Goal: Task Accomplishment & Management: Use online tool/utility

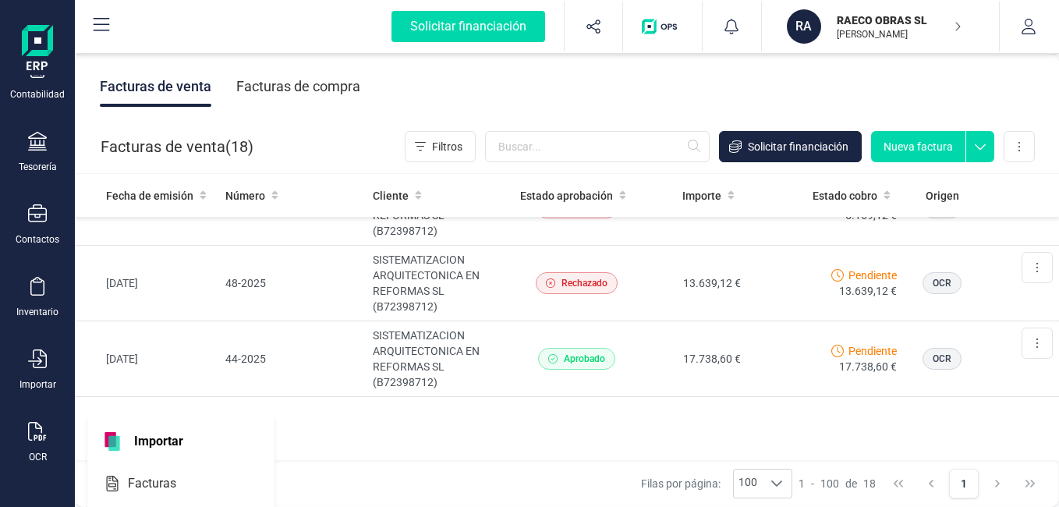
scroll to position [114, 0]
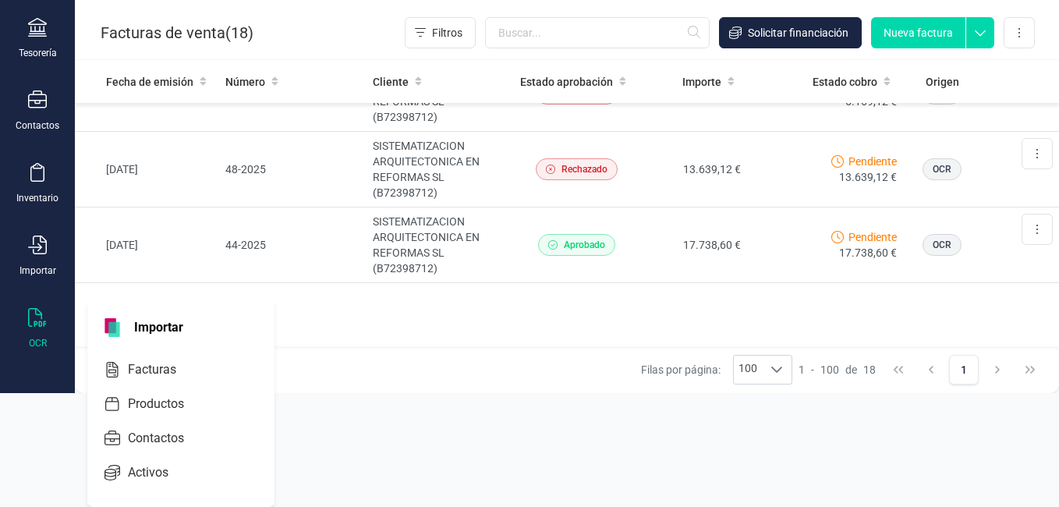
click at [30, 320] on icon at bounding box center [37, 317] width 19 height 19
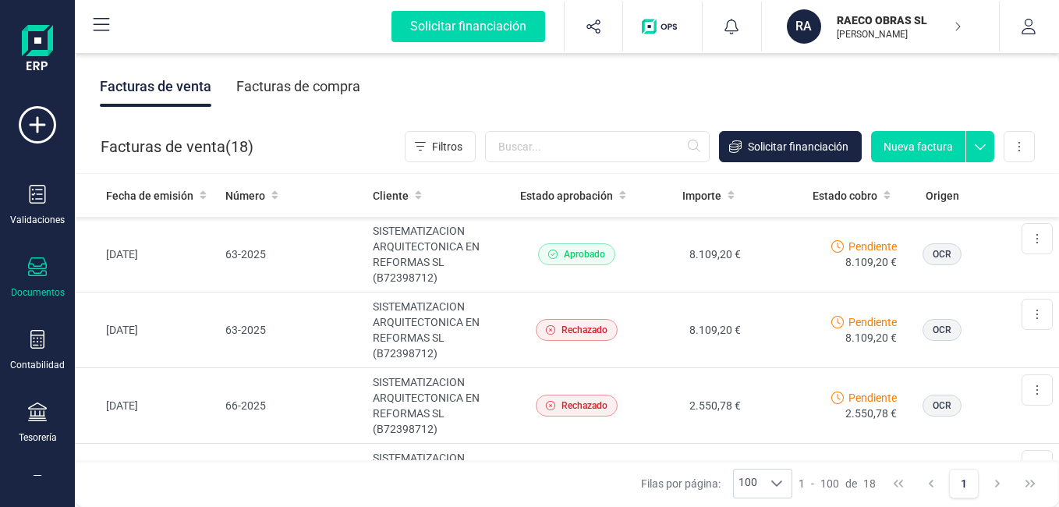
click at [919, 151] on button "Nueva factura" at bounding box center [918, 146] width 94 height 31
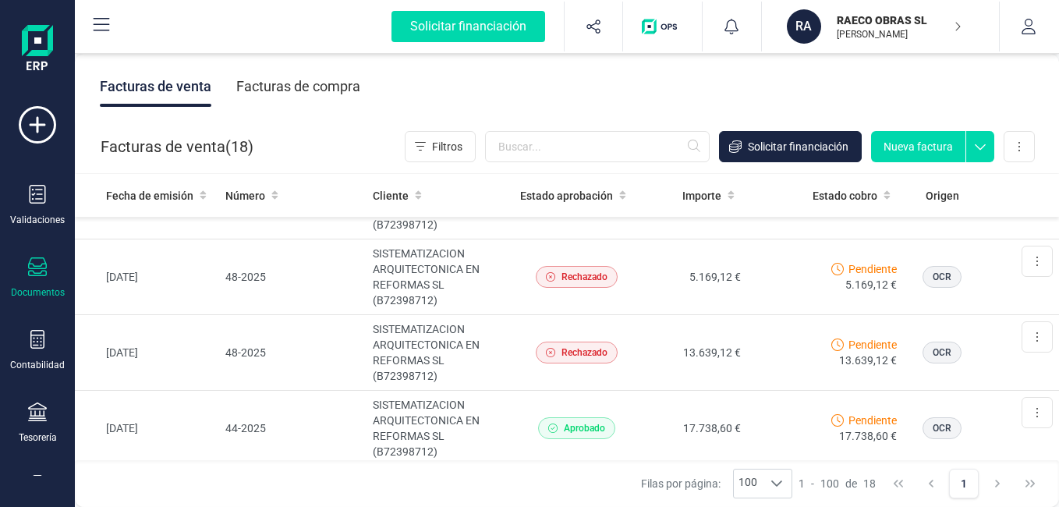
scroll to position [1150, 0]
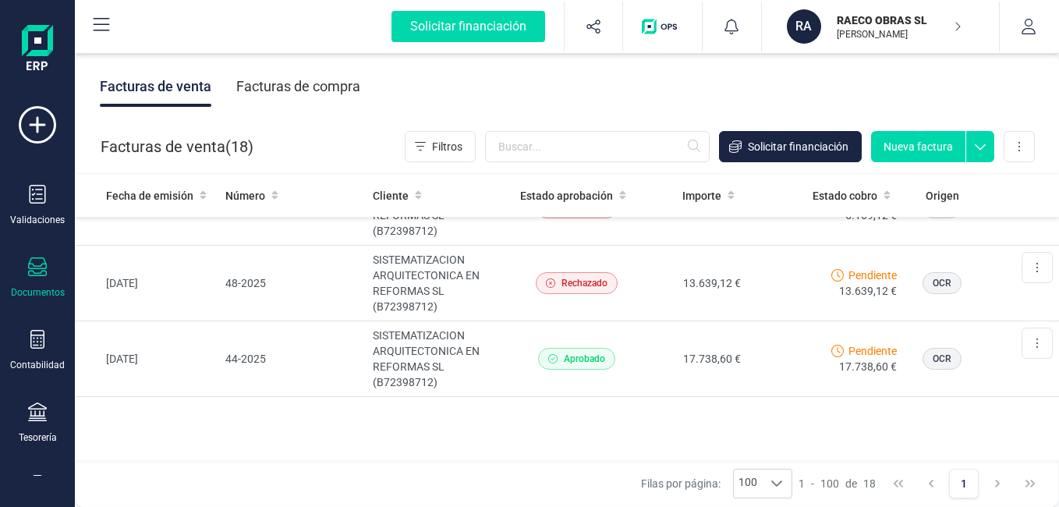
click at [41, 477] on div "Solicitar financiación Validaciones Documentos Documentos Presupuestos Pedidos …" at bounding box center [37, 250] width 62 height 501
click at [37, 473] on div "Validaciones Documentos Documentos Presupuestos Pedidos Albaranes Facturas Fact…" at bounding box center [37, 426] width 62 height 640
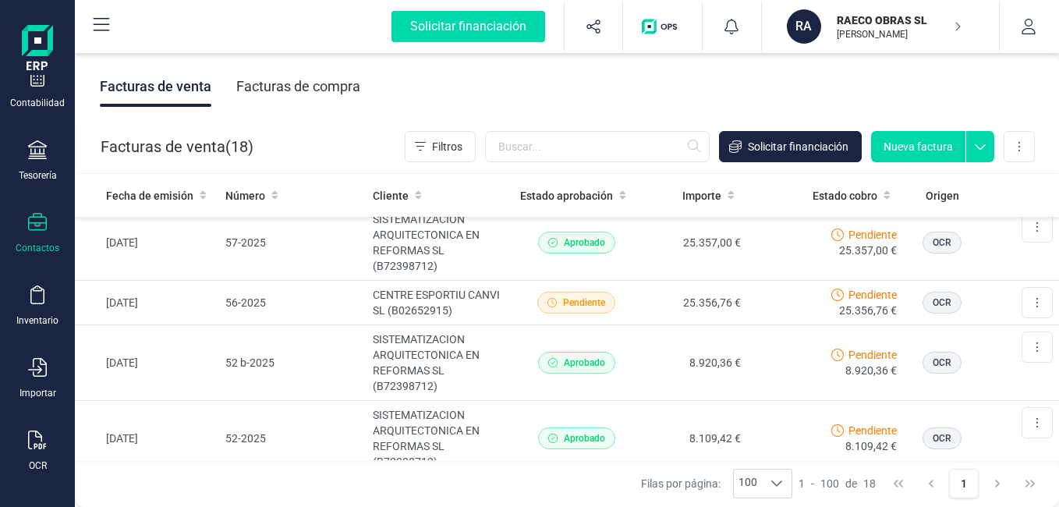
scroll to position [271, 0]
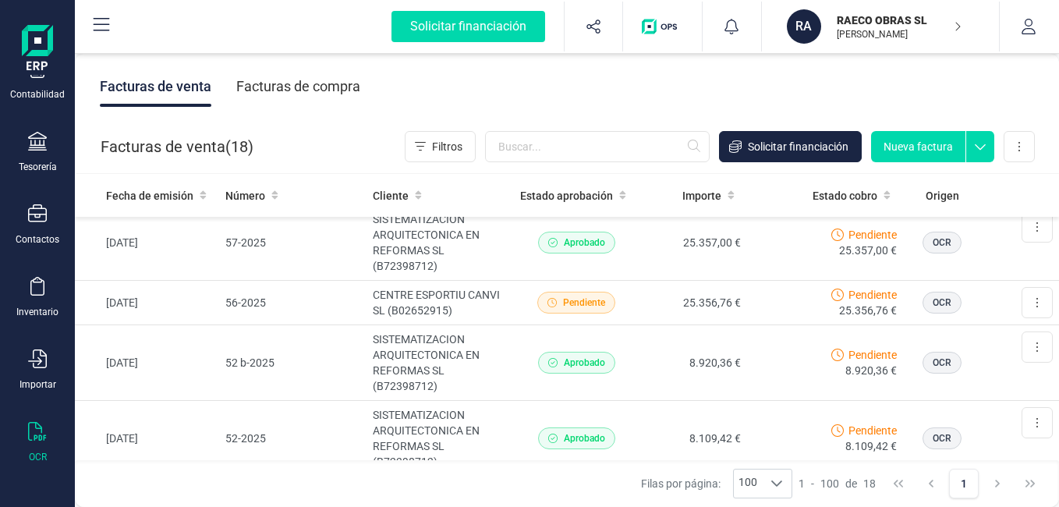
click at [36, 455] on div "OCR" at bounding box center [38, 457] width 18 height 12
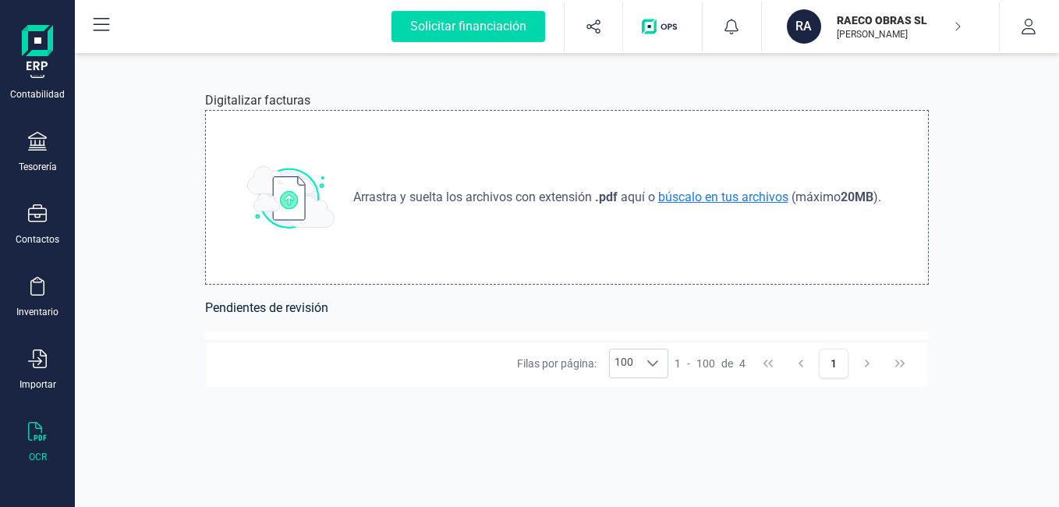
click at [674, 199] on span "búscalo en tus archivos" at bounding box center [723, 197] width 136 height 15
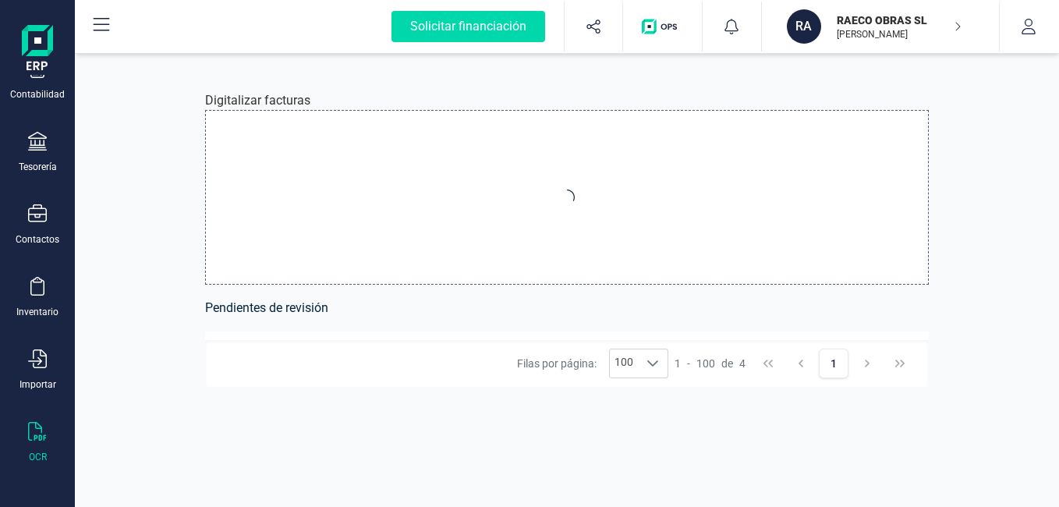
type input "C:\fakepath\FACTURA-76-25-SISTEMT-CATRROJA.pdf"
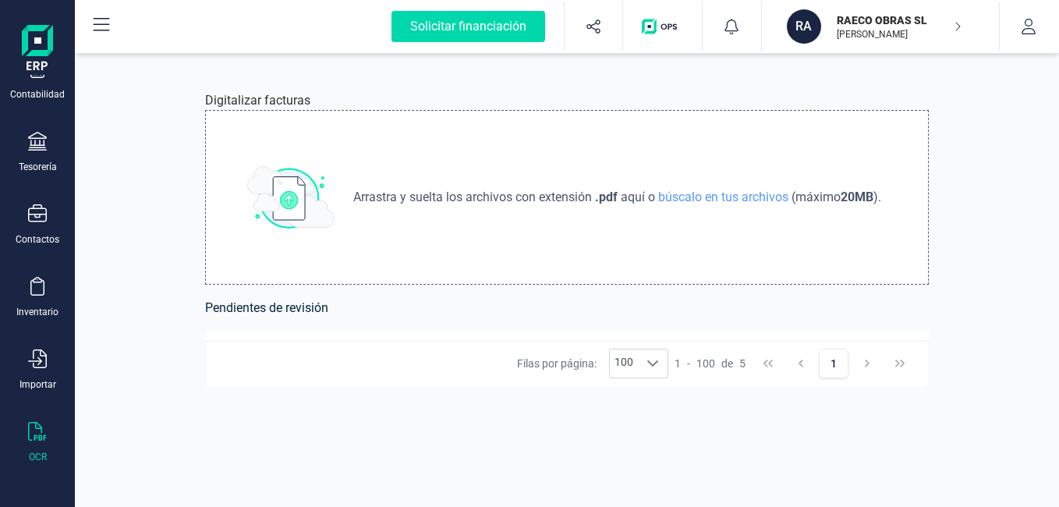
click at [291, 180] on img at bounding box center [290, 197] width 87 height 62
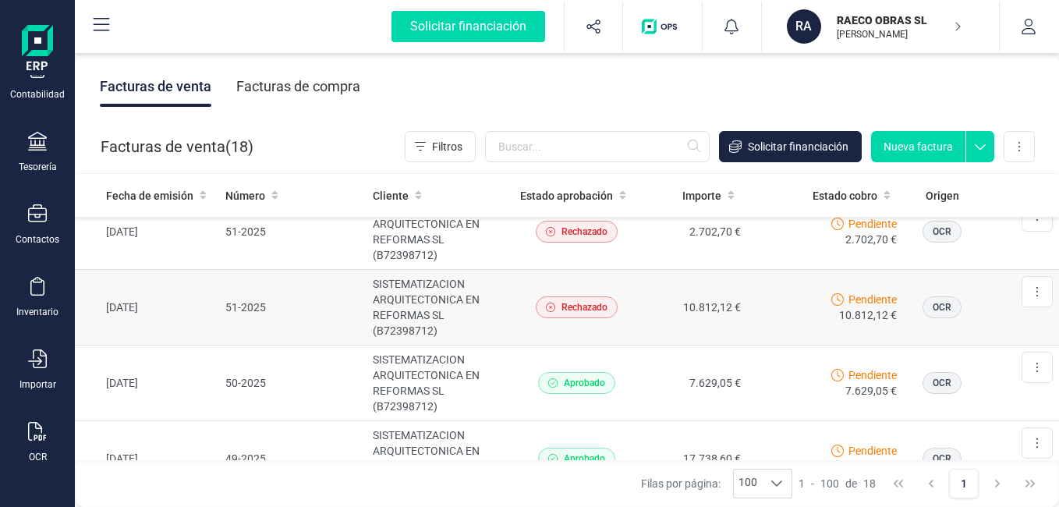
scroll to position [702, 0]
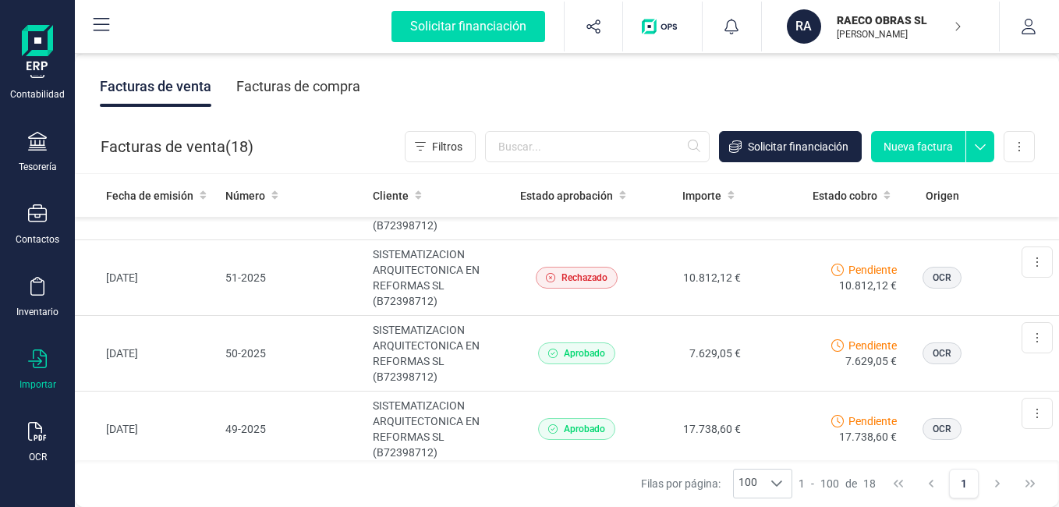
click at [40, 365] on icon at bounding box center [37, 358] width 19 height 19
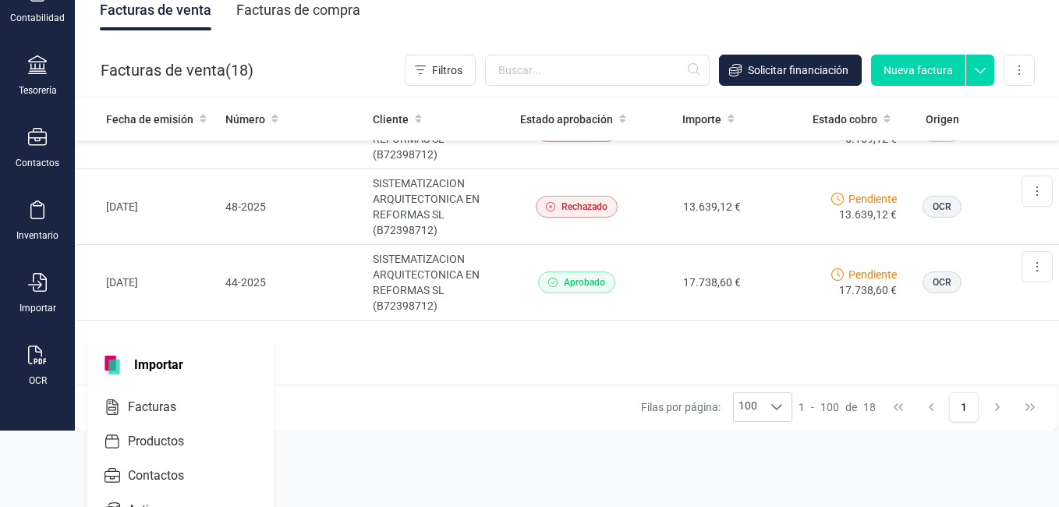
scroll to position [114, 0]
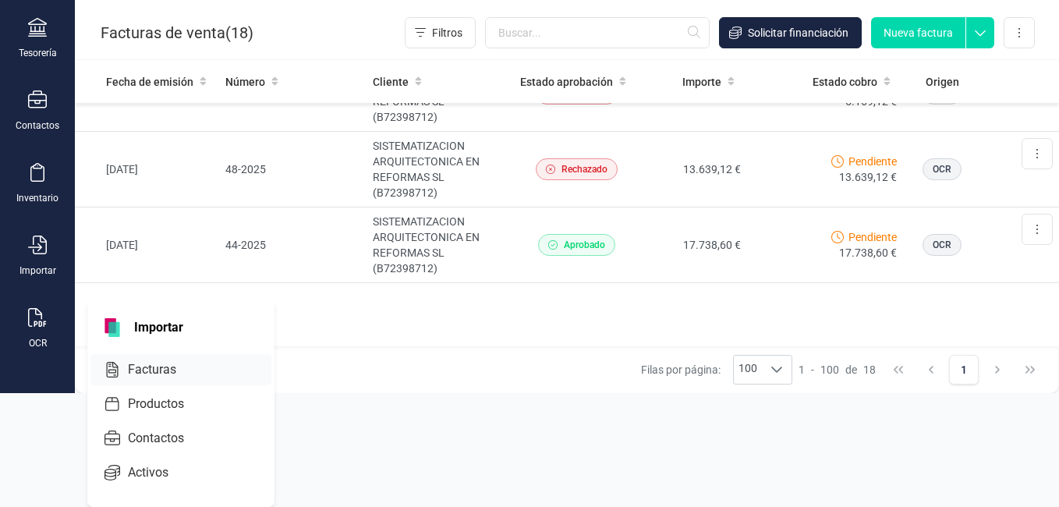
click at [158, 370] on span "Facturas" at bounding box center [163, 369] width 83 height 19
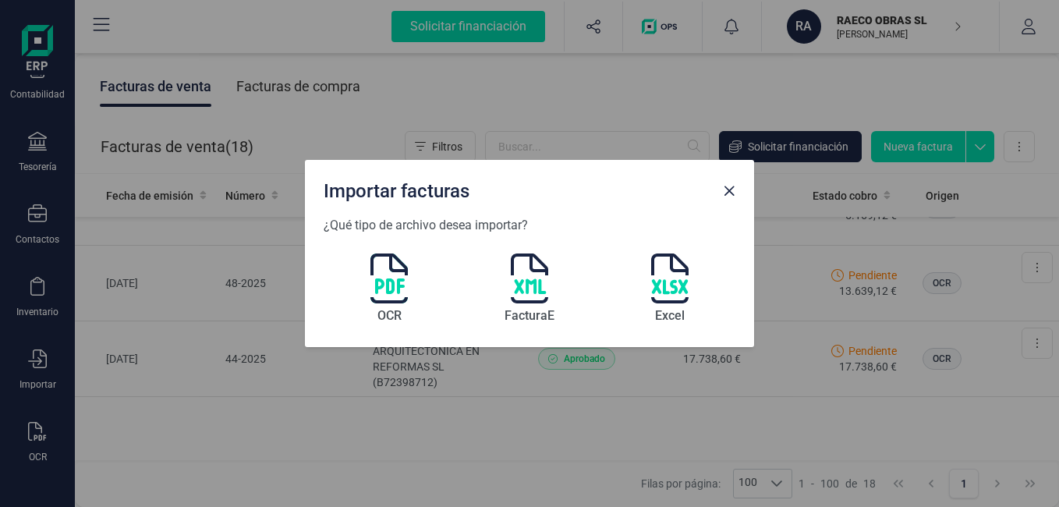
click at [400, 289] on img at bounding box center [388, 278] width 37 height 50
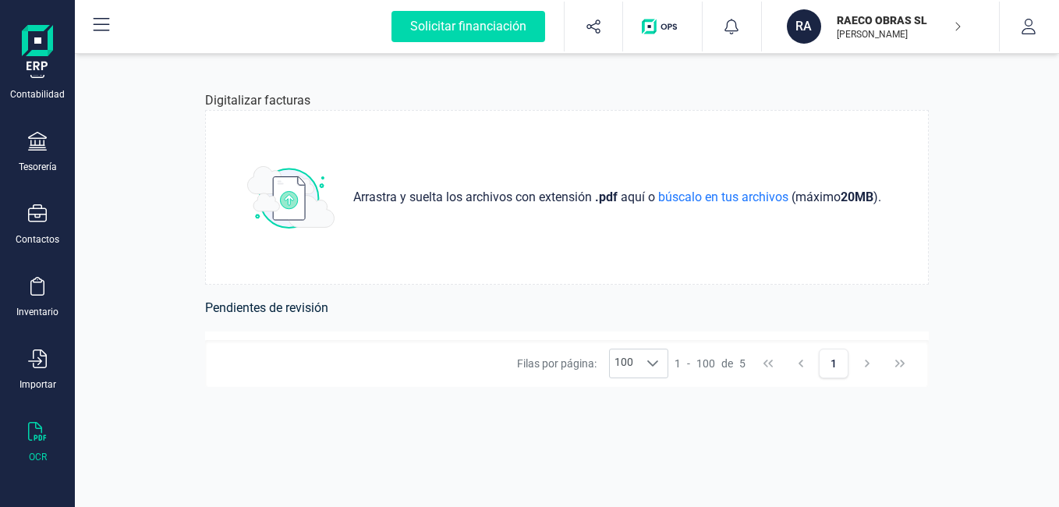
click at [305, 314] on h6 "Pendientes de revisión" at bounding box center [567, 308] width 724 height 22
click at [295, 207] on img at bounding box center [290, 197] width 87 height 62
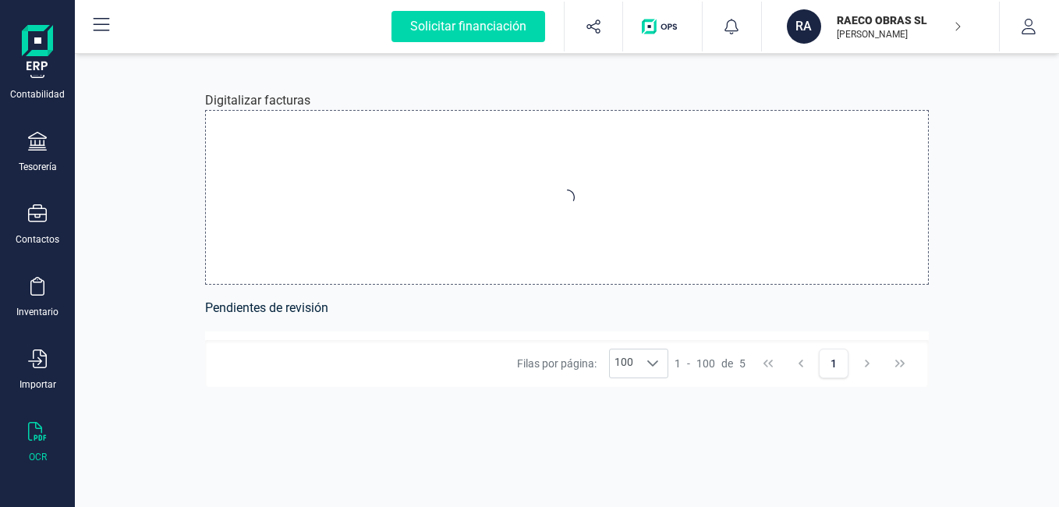
type input "C:\fakepath\FACTURA-76-25-SISTEMT-CATRROJA.pdf"
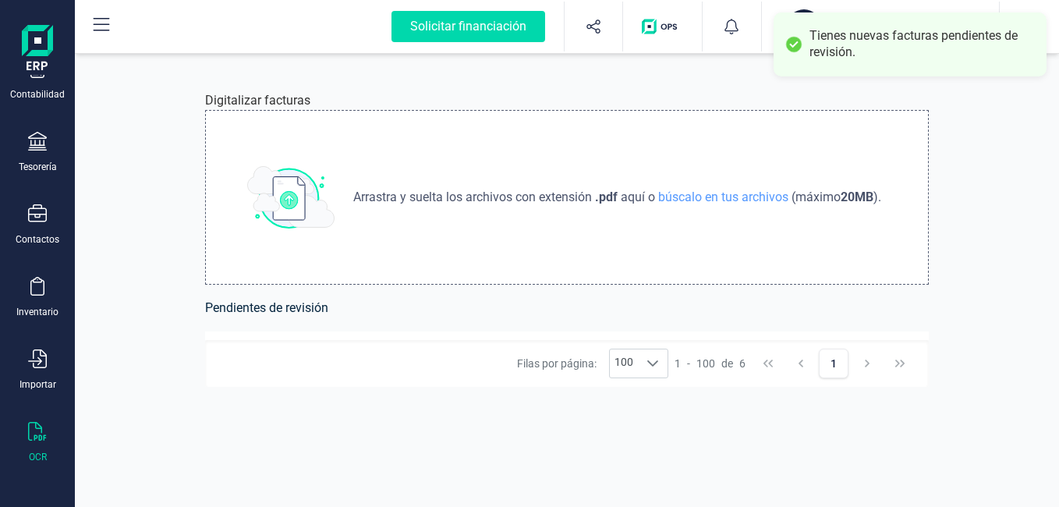
click at [989, 63] on div "Tienes nuevas facturas pendientes de revisión." at bounding box center [910, 44] width 273 height 64
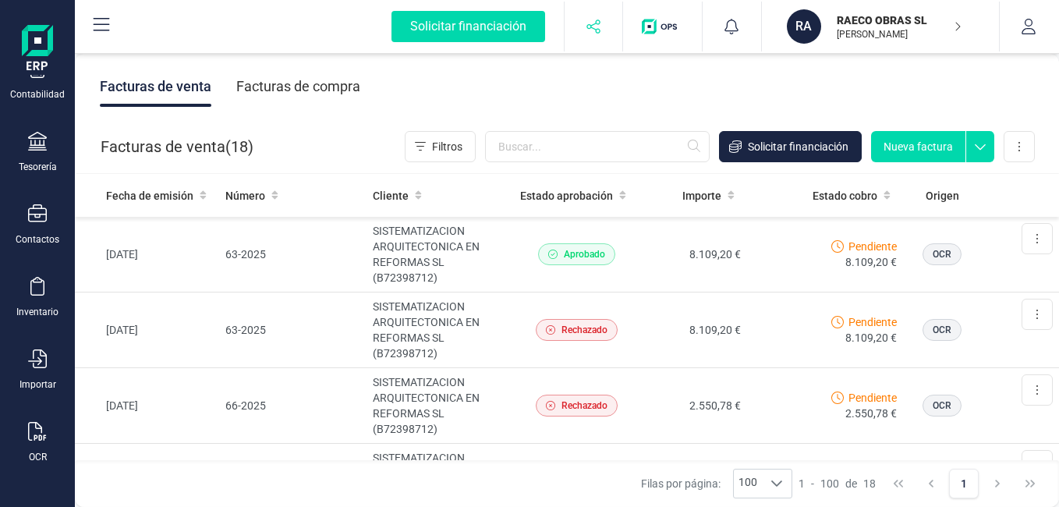
click at [602, 27] on button "button" at bounding box center [594, 27] width 58 height 50
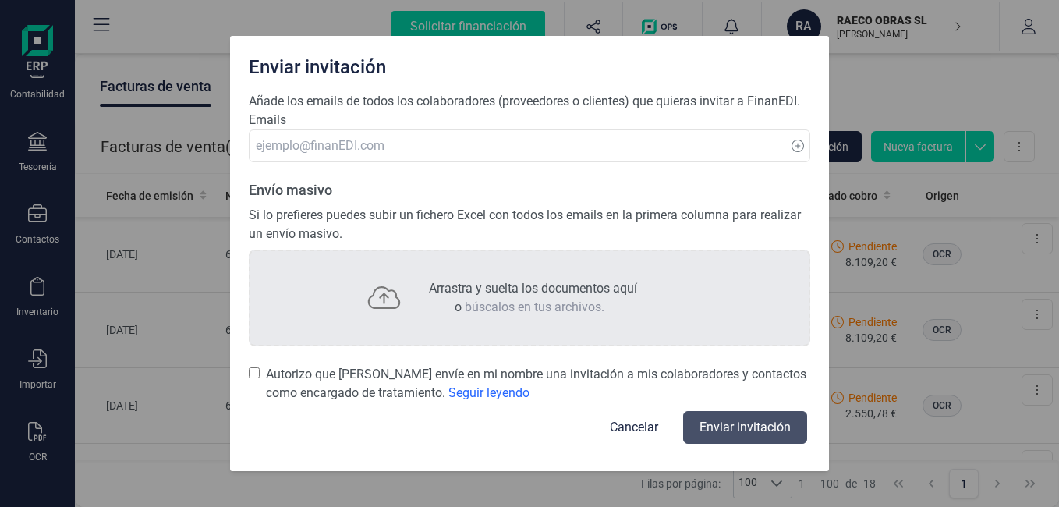
click at [638, 423] on button "Cancelar" at bounding box center [634, 427] width 86 height 37
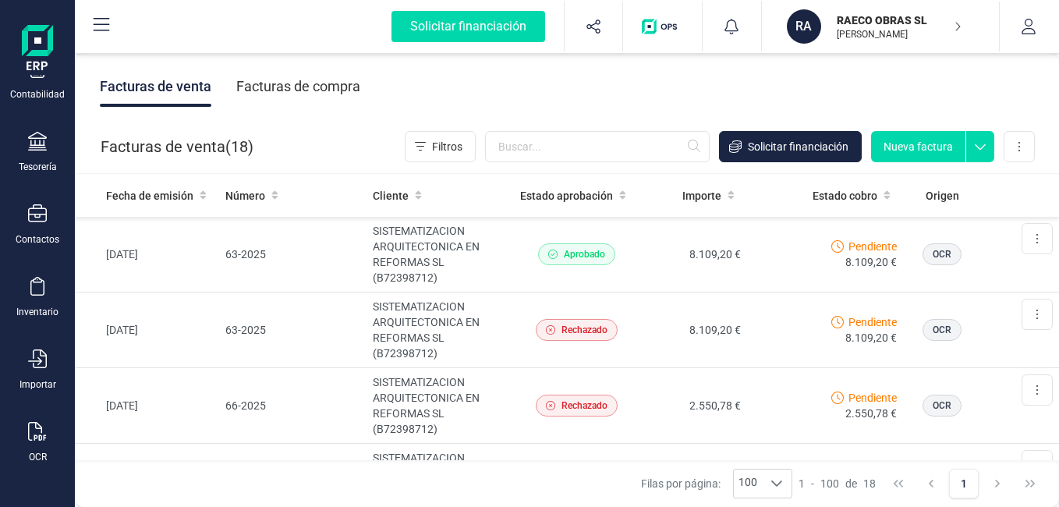
click at [666, 33] on img "button" at bounding box center [662, 27] width 41 height 16
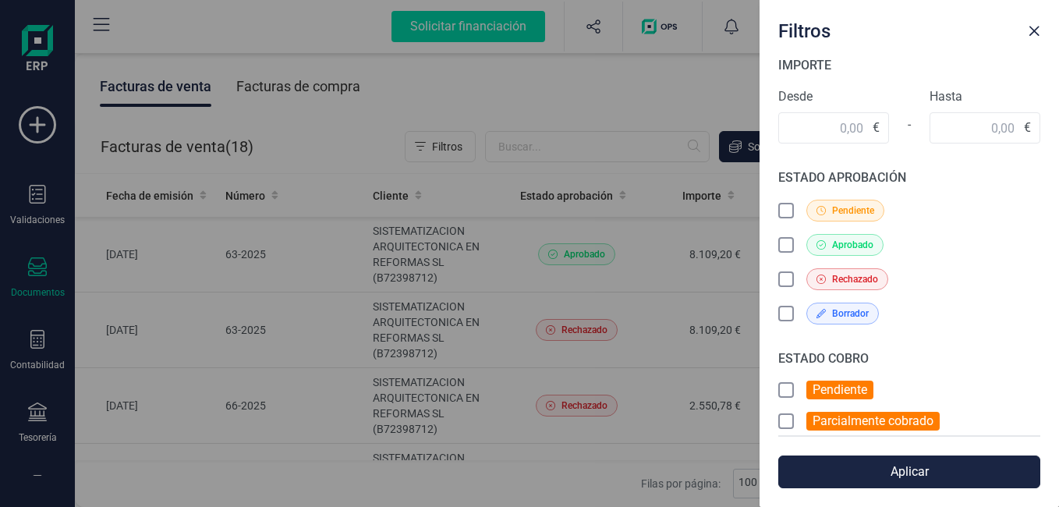
click at [824, 208] on icon at bounding box center [821, 210] width 9 height 9
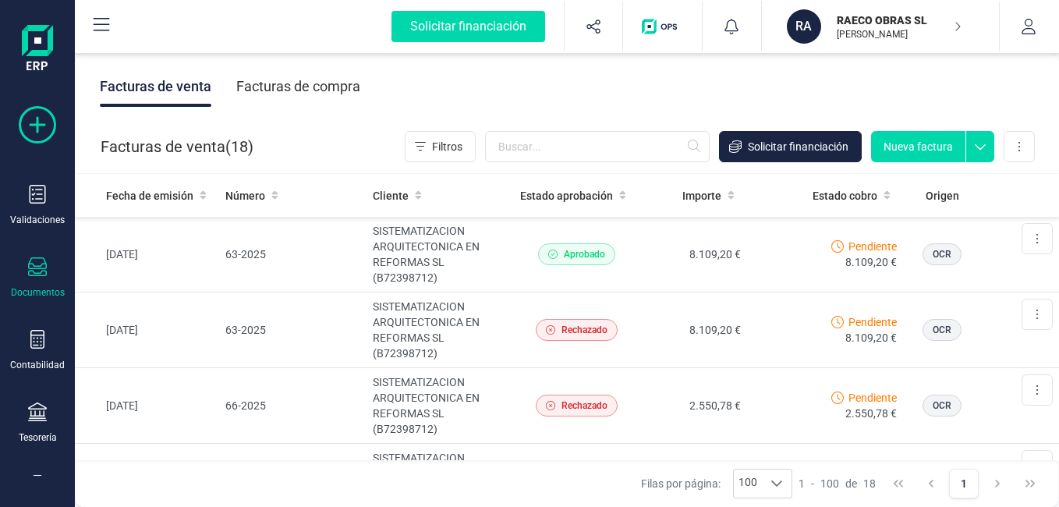
click at [33, 114] on icon at bounding box center [37, 124] width 37 height 37
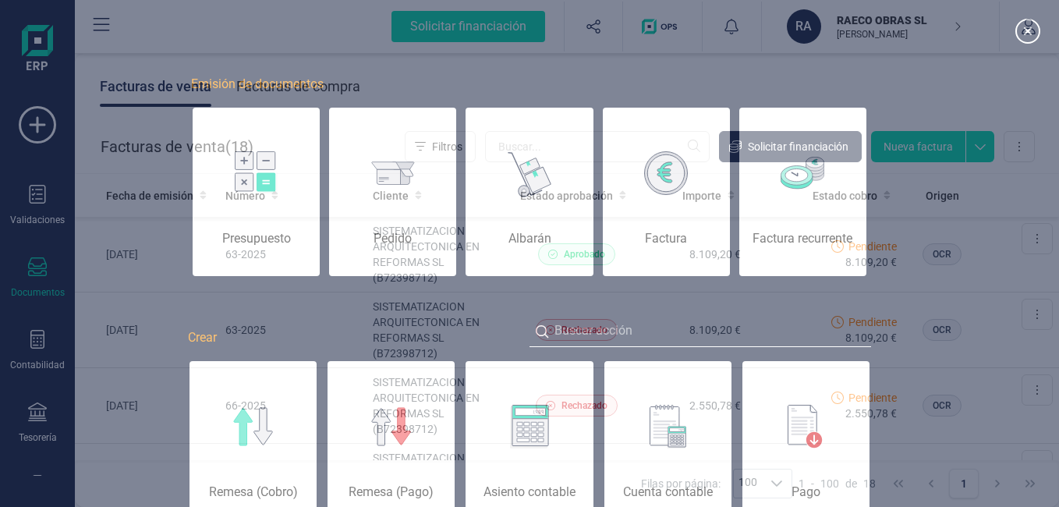
scroll to position [0, 78]
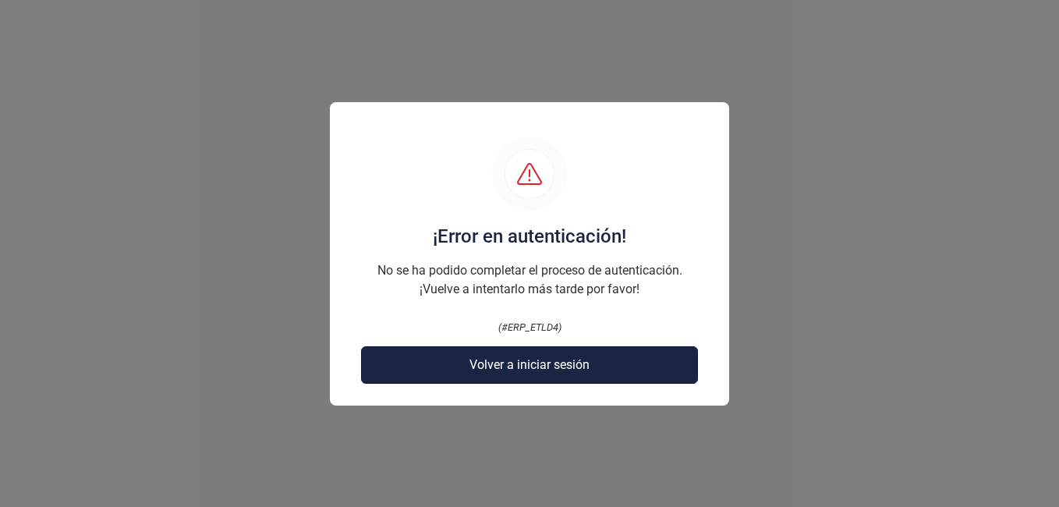
click at [576, 352] on button "Volver a iniciar sesión" at bounding box center [529, 364] width 337 height 37
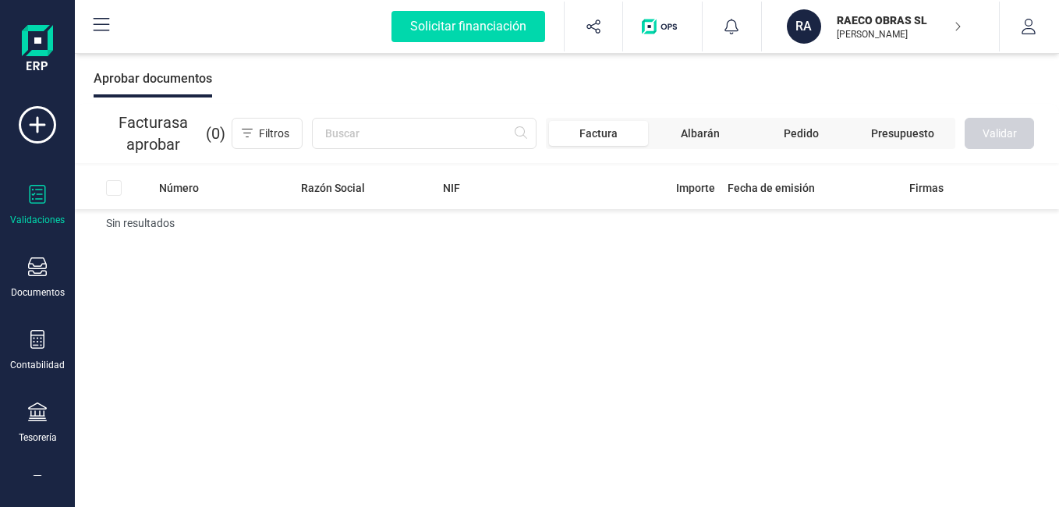
scroll to position [4, 0]
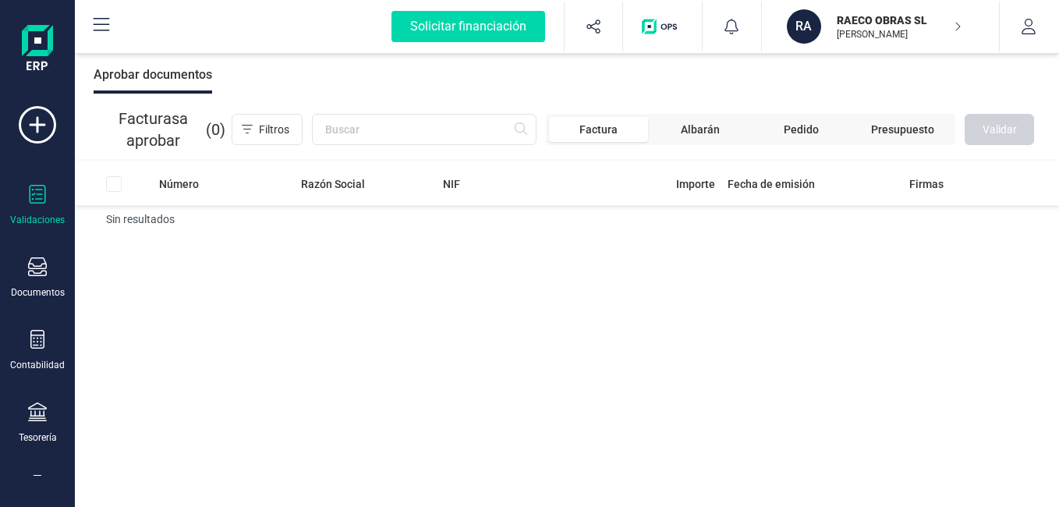
click at [172, 131] on span "Facturas a aprobar" at bounding box center [153, 130] width 106 height 44
click at [611, 133] on span "Factura" at bounding box center [598, 130] width 38 height 16
click at [170, 70] on div "Aprobar documentos" at bounding box center [153, 74] width 119 height 37
click at [51, 278] on div "Documentos" at bounding box center [37, 277] width 62 height 41
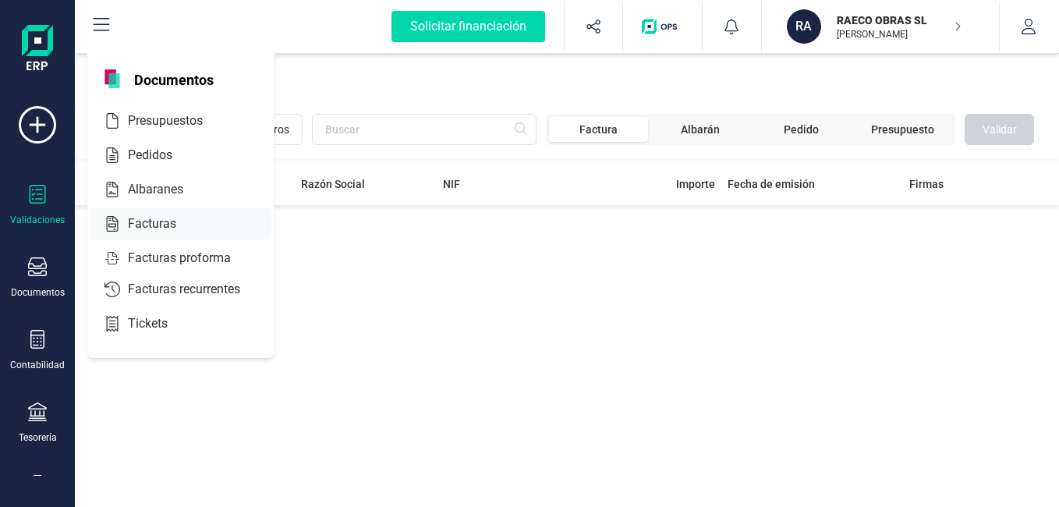
click at [151, 233] on div "Facturas" at bounding box center [180, 223] width 181 height 31
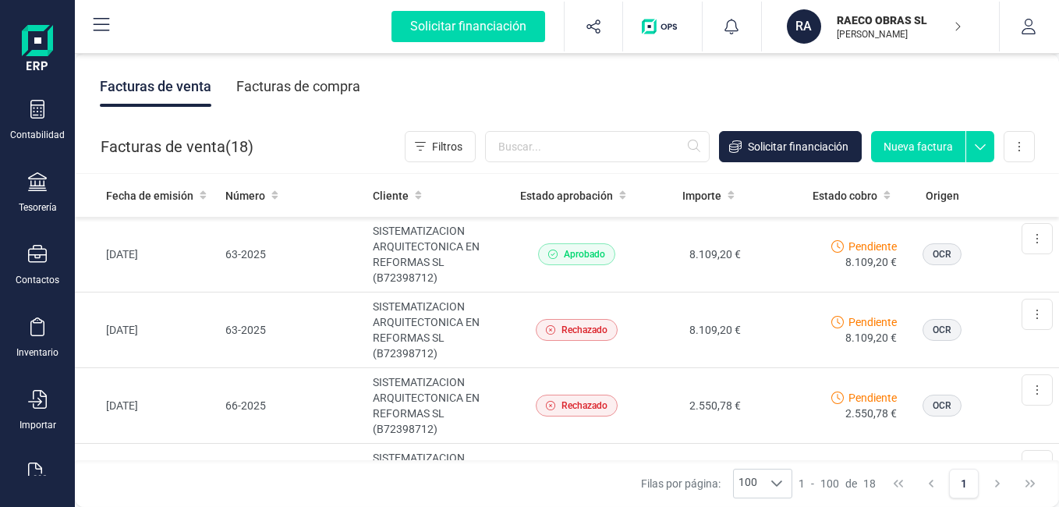
scroll to position [234, 0]
click at [44, 132] on div "Contabilidad" at bounding box center [37, 131] width 55 height 12
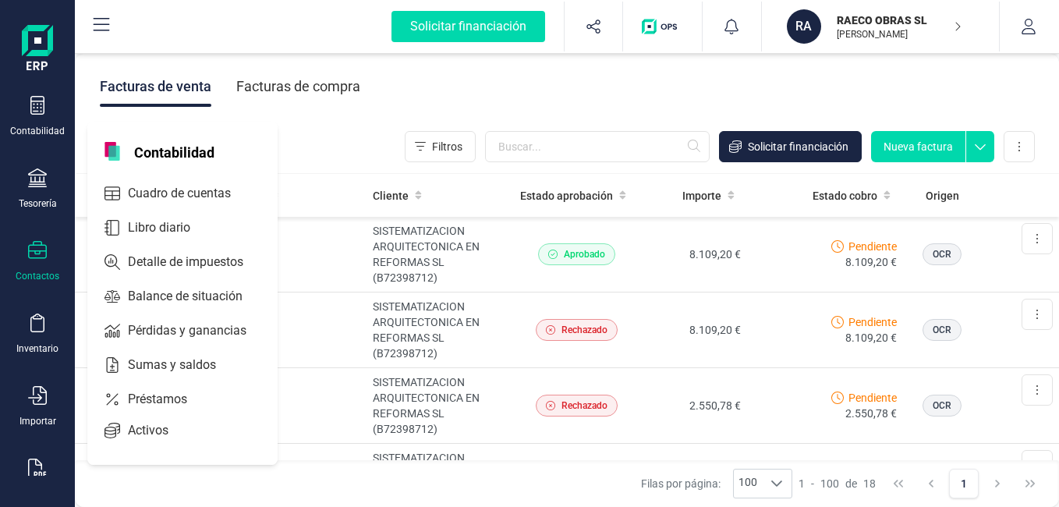
click at [35, 260] on div at bounding box center [37, 252] width 19 height 23
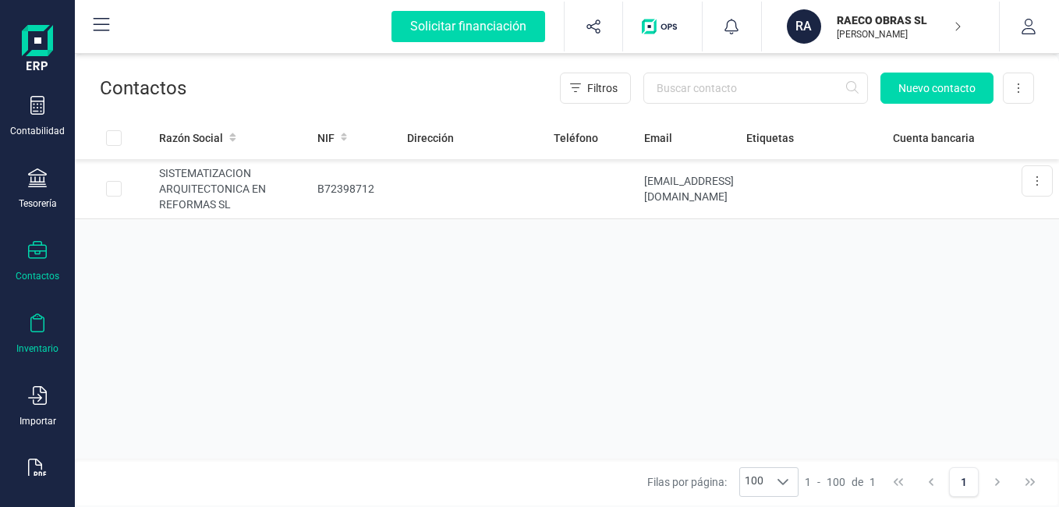
click at [37, 324] on icon at bounding box center [37, 323] width 19 height 19
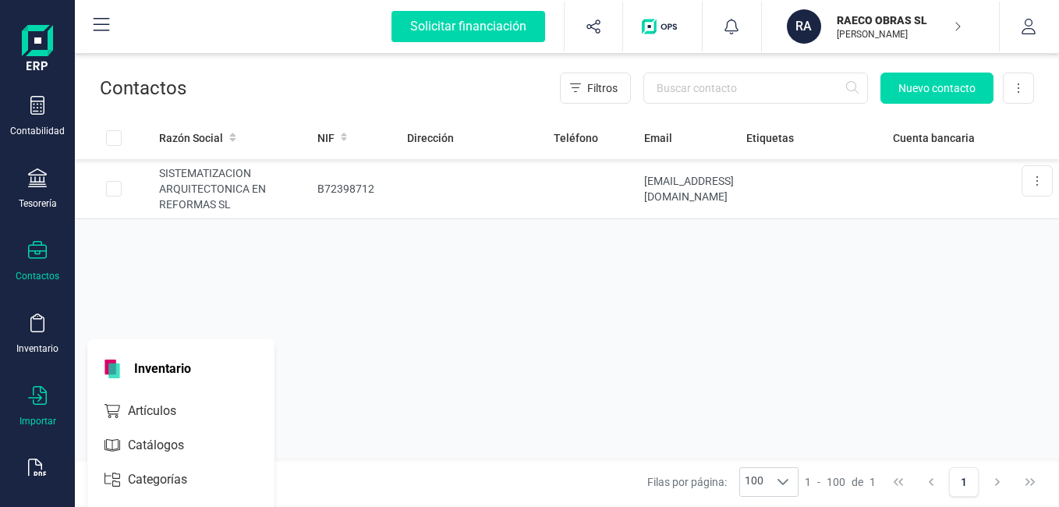
click at [39, 391] on icon at bounding box center [37, 395] width 19 height 19
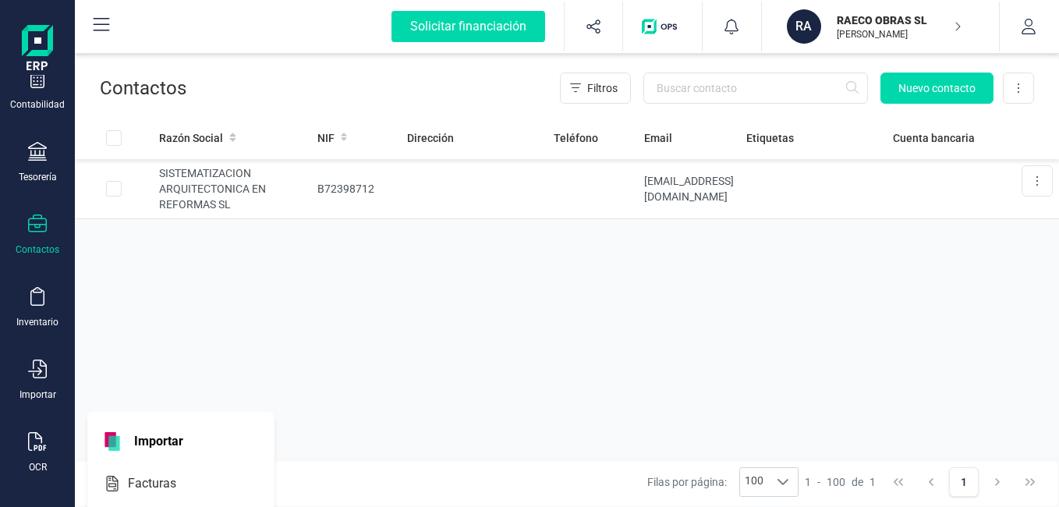
scroll to position [271, 0]
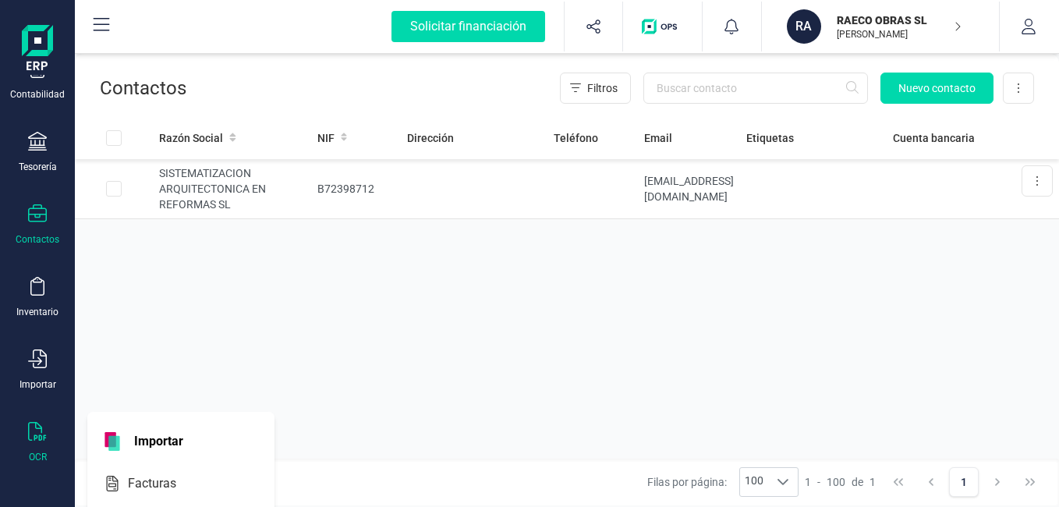
click at [49, 427] on div "OCR" at bounding box center [37, 442] width 62 height 41
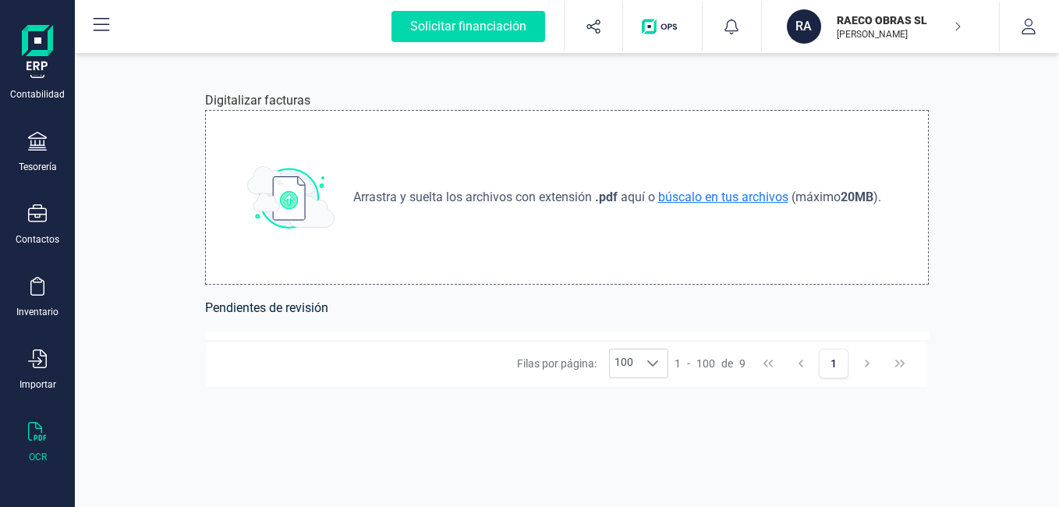
click at [760, 202] on span "búscalo en tus archivos" at bounding box center [723, 197] width 136 height 15
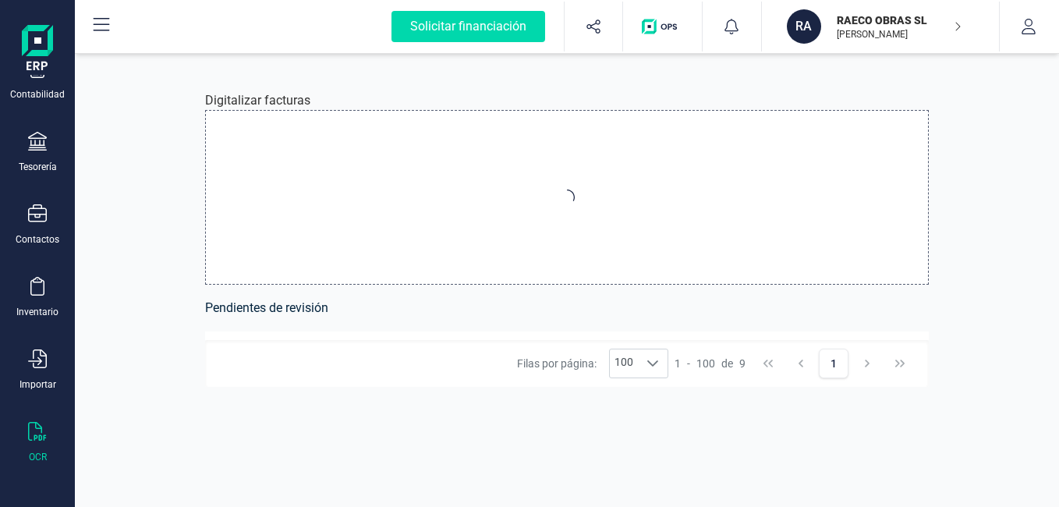
type input "C:\fakepath\FACTURA-76-25-SISTEMT-CATRROJA.pdf"
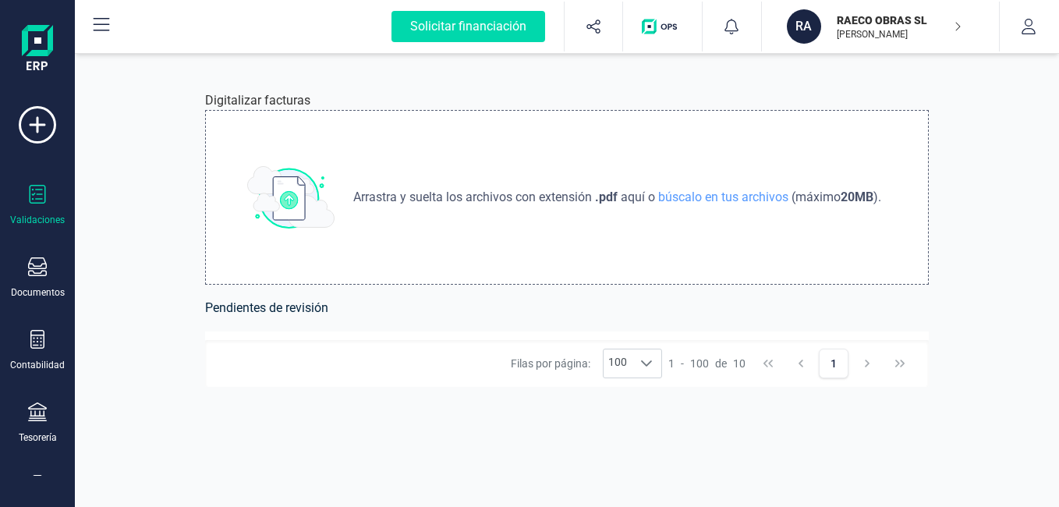
click at [58, 221] on div "Validaciones" at bounding box center [37, 220] width 55 height 12
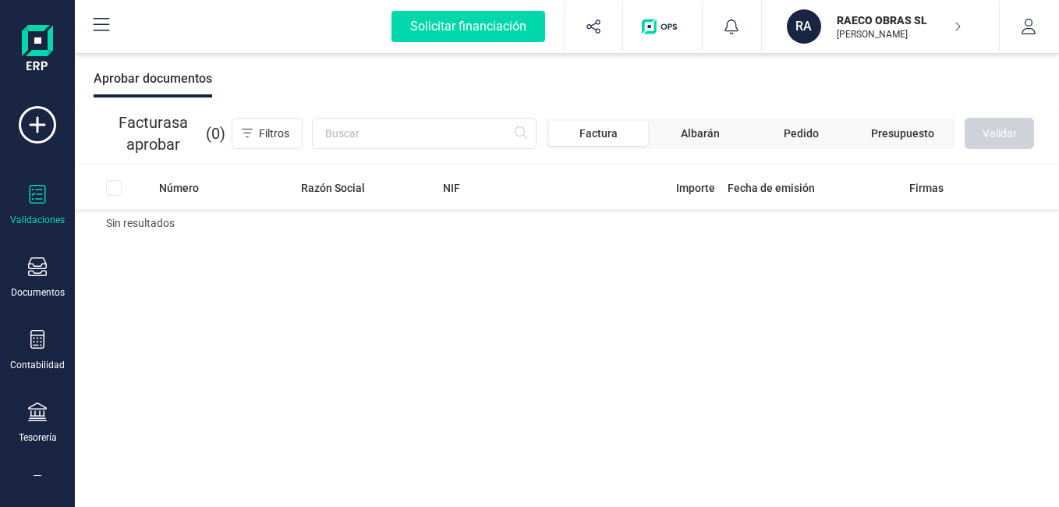
click at [165, 80] on div "Aprobar documentos" at bounding box center [153, 78] width 119 height 37
click at [163, 122] on span "Facturas a aprobar" at bounding box center [153, 134] width 106 height 44
click at [52, 285] on div "Documentos" at bounding box center [37, 277] width 62 height 41
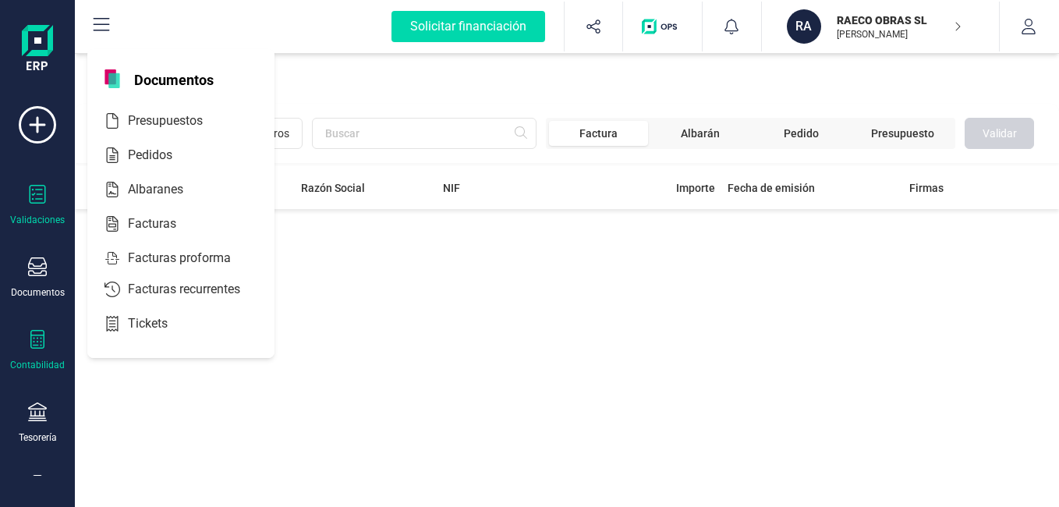
click at [48, 362] on div "Contabilidad" at bounding box center [37, 365] width 55 height 12
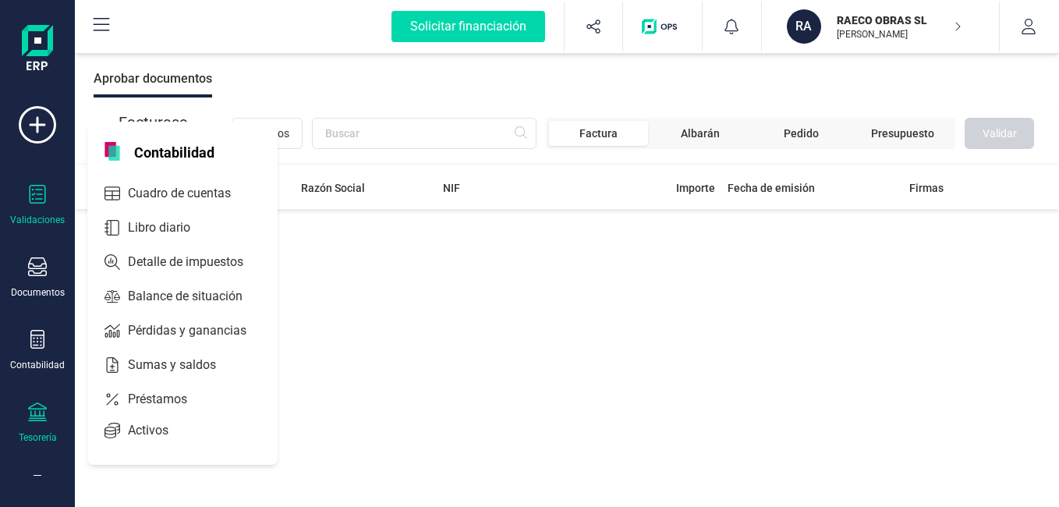
click at [37, 409] on icon at bounding box center [37, 411] width 19 height 19
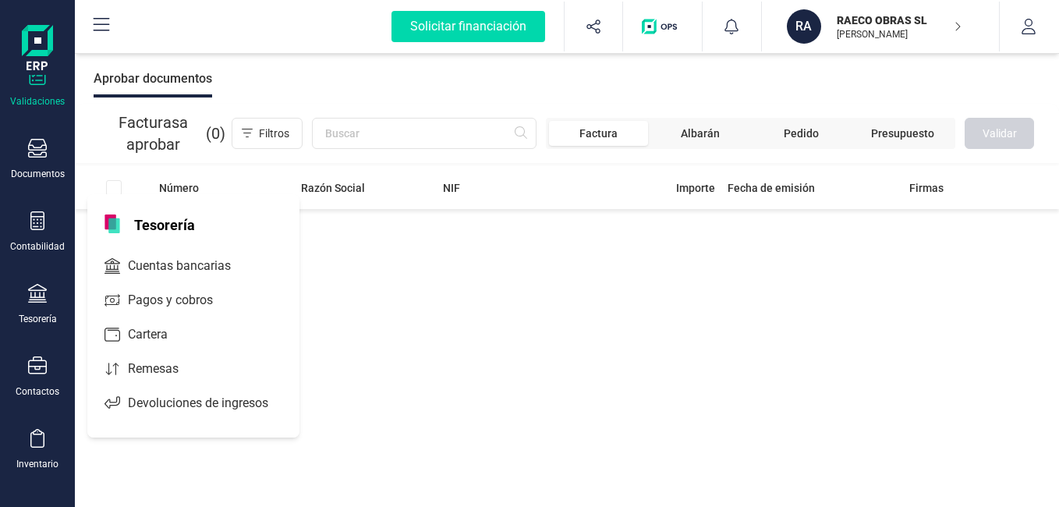
scroll to position [271, 0]
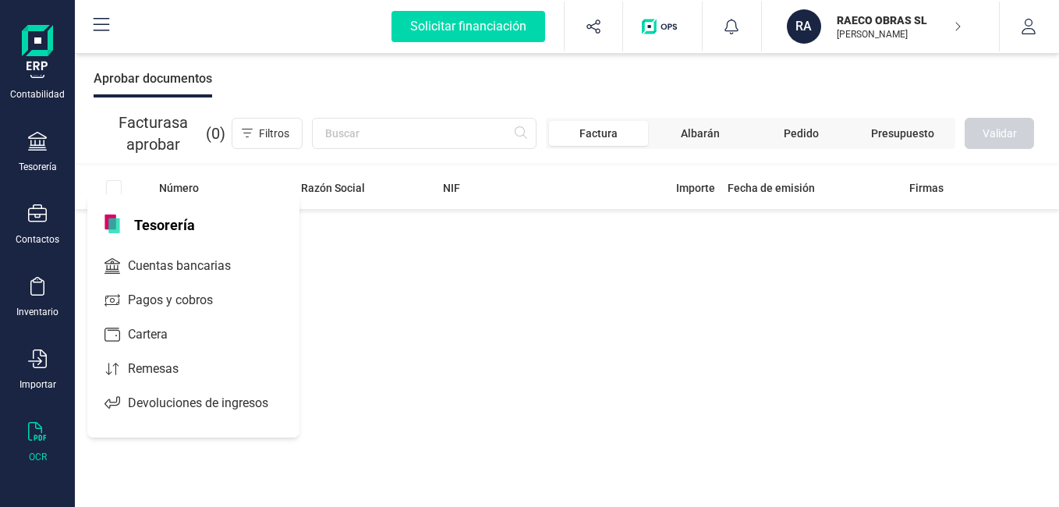
click at [30, 437] on icon at bounding box center [37, 431] width 19 height 19
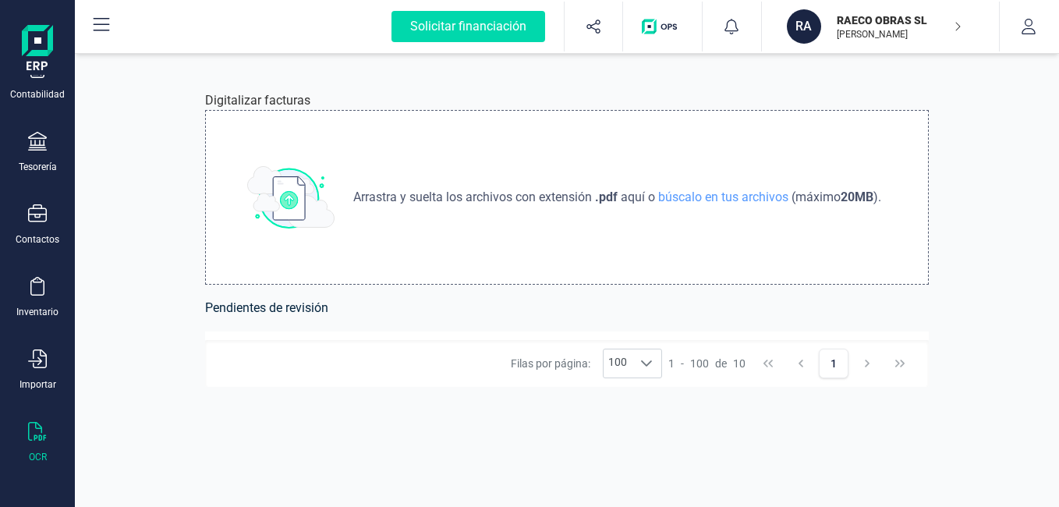
click at [290, 187] on img at bounding box center [290, 197] width 87 height 62
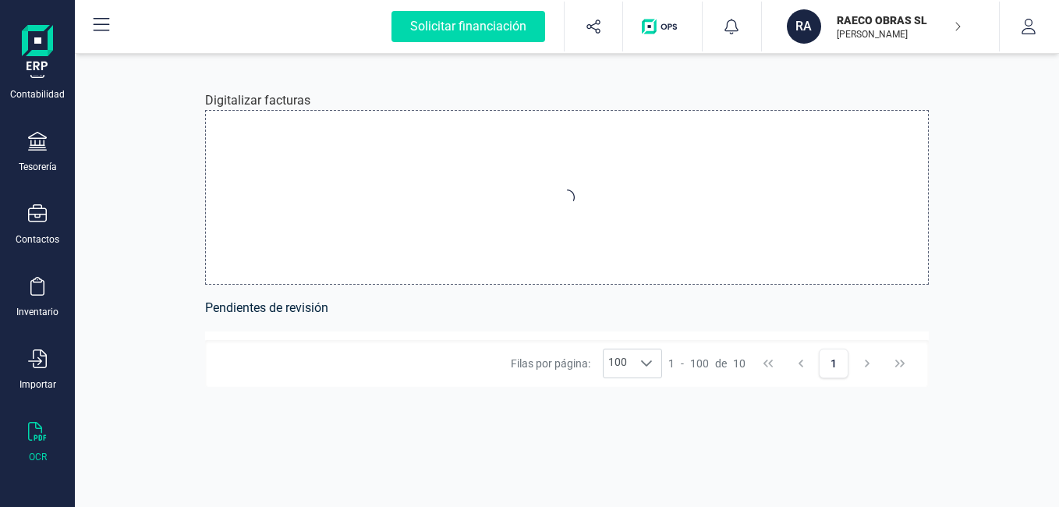
type input "C:\fakepath\FACTURA-76-25-SISTEMT-CATRROJA.pdf"
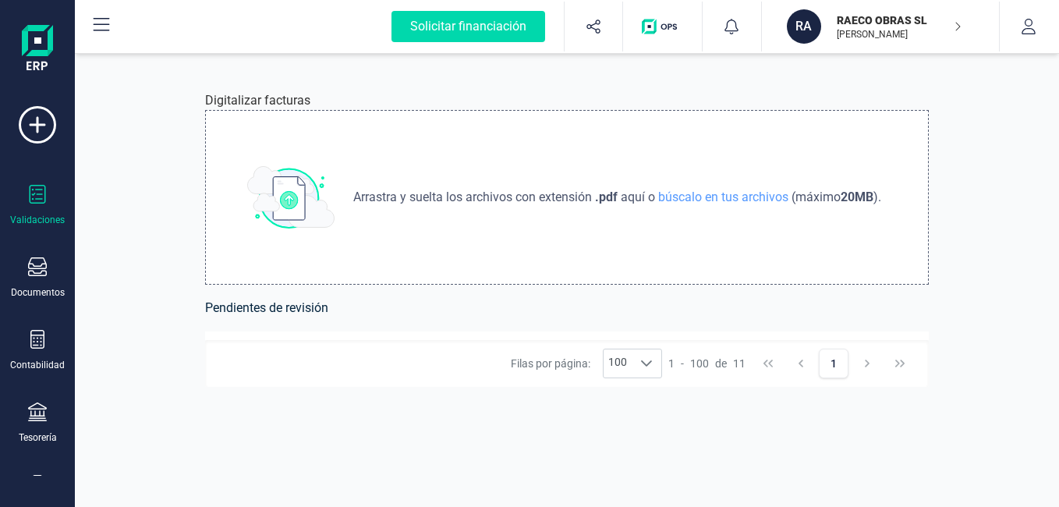
click at [41, 221] on div "Validaciones" at bounding box center [37, 220] width 55 height 12
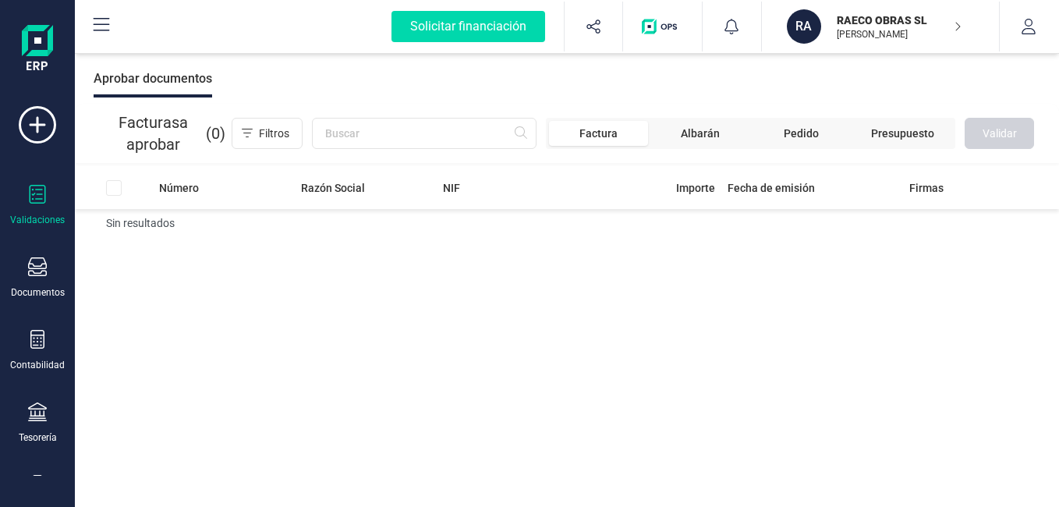
click at [174, 73] on div "Aprobar documentos" at bounding box center [153, 78] width 119 height 37
click at [105, 23] on icon at bounding box center [101, 25] width 19 height 19
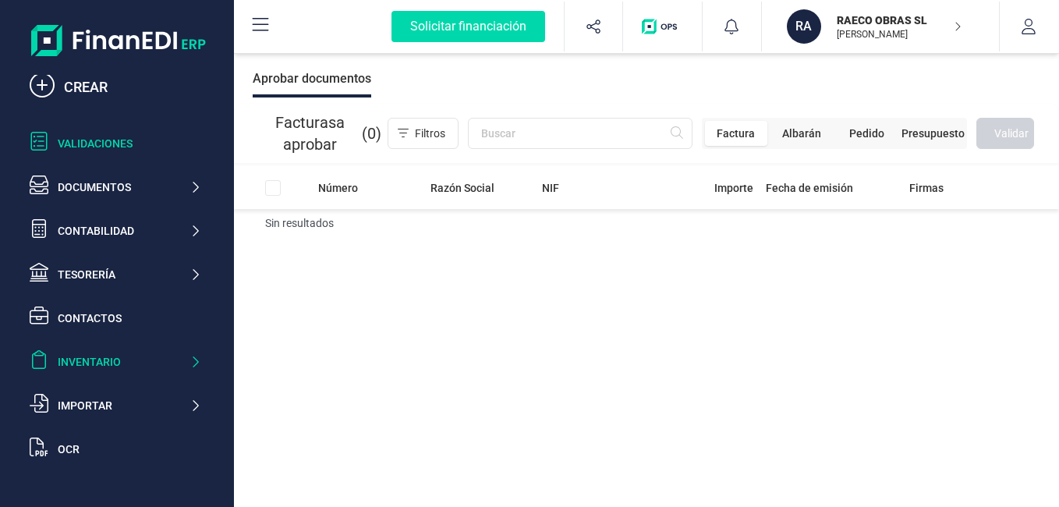
scroll to position [17, 0]
click at [509, 393] on div "Número Razón Social NIF Importe Fecha de emisión Firmas Sin resultados" at bounding box center [646, 337] width 825 height 342
click at [645, 375] on div "Número Razón Social NIF Importe Fecha de emisión Firmas Sin resultados" at bounding box center [646, 337] width 825 height 342
click at [603, 26] on button "button" at bounding box center [594, 27] width 58 height 50
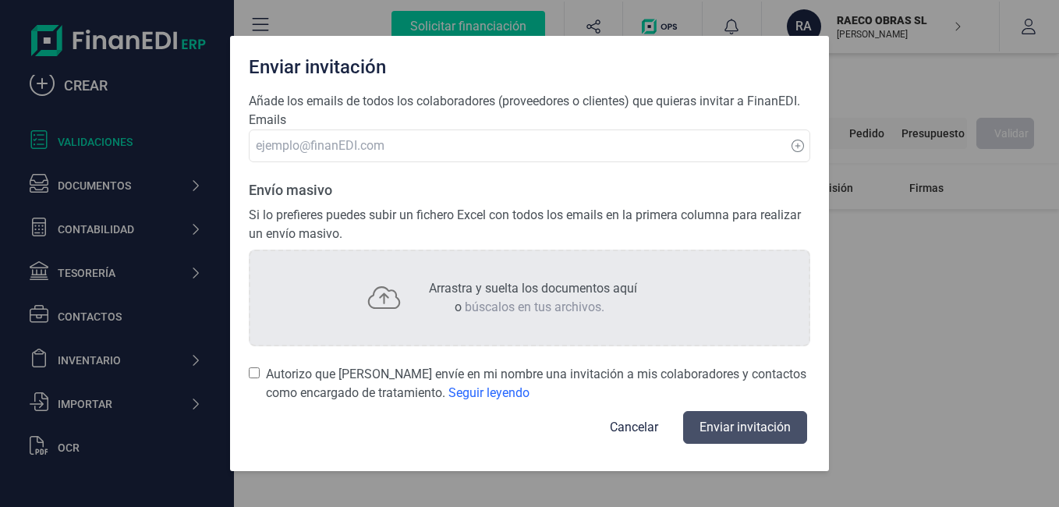
click at [662, 431] on button "Cancelar" at bounding box center [634, 427] width 86 height 37
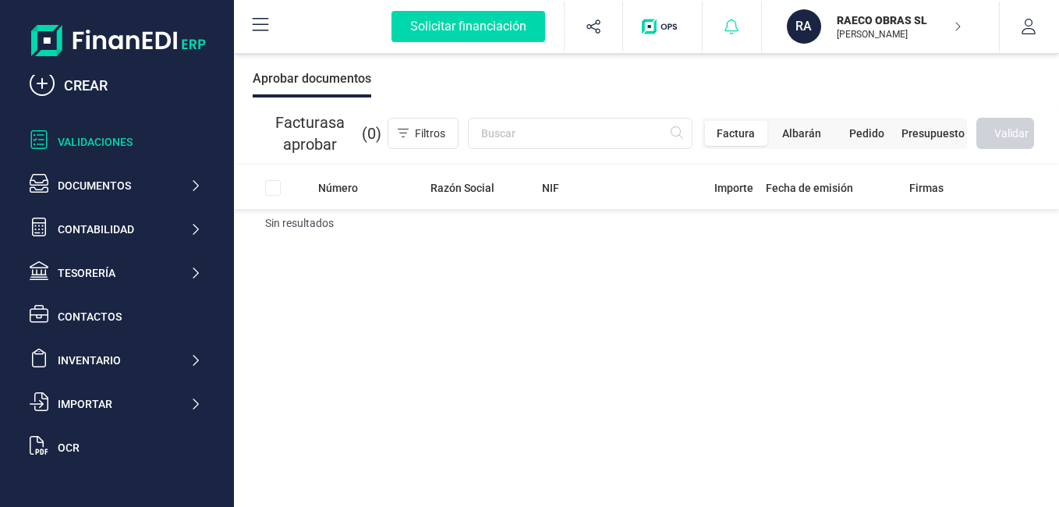
click at [724, 38] on div at bounding box center [732, 27] width 58 height 50
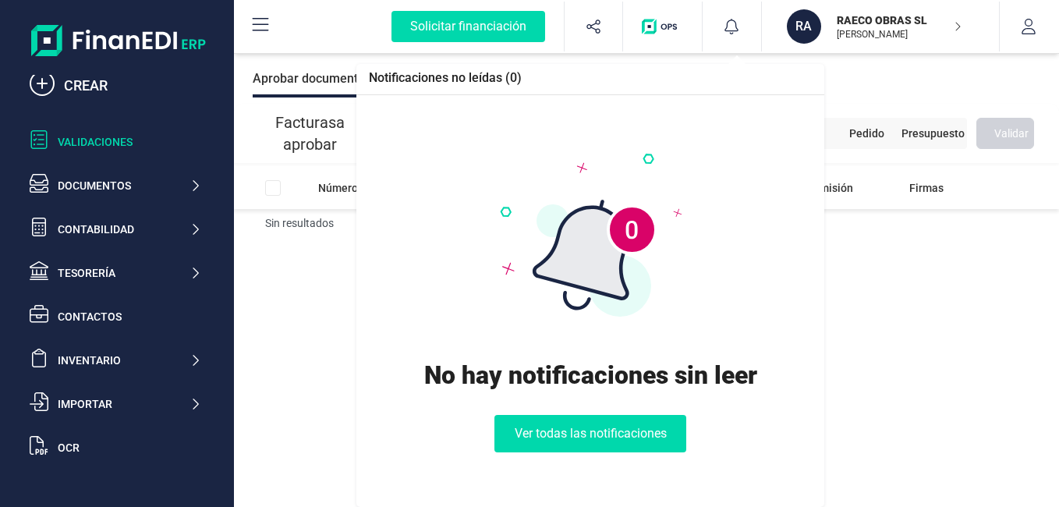
click at [890, 379] on div "Número Razón Social NIF Importe Fecha de emisión Firmas Sin resultados" at bounding box center [646, 337] width 825 height 342
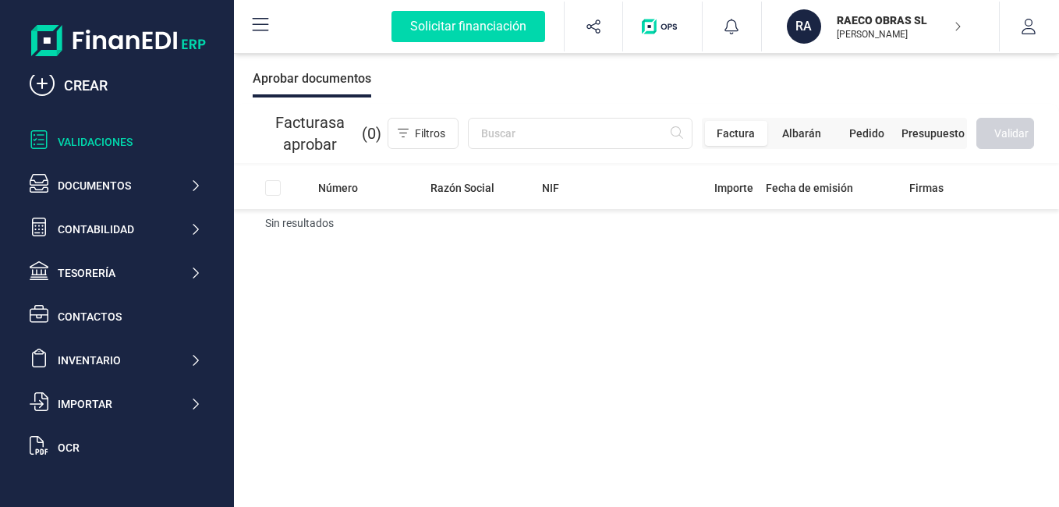
click at [853, 34] on p "[PERSON_NAME]" at bounding box center [899, 34] width 125 height 12
click at [705, 285] on div "Número Razón Social NIF Importe Fecha de emisión Firmas Sin resultados" at bounding box center [646, 337] width 825 height 342
click at [268, 32] on icon at bounding box center [260, 25] width 19 height 19
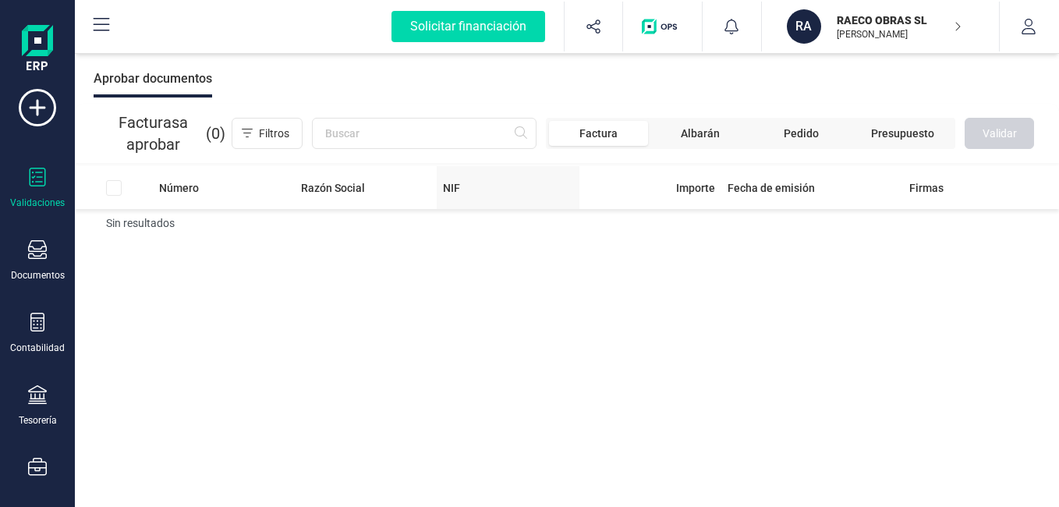
scroll to position [4, 0]
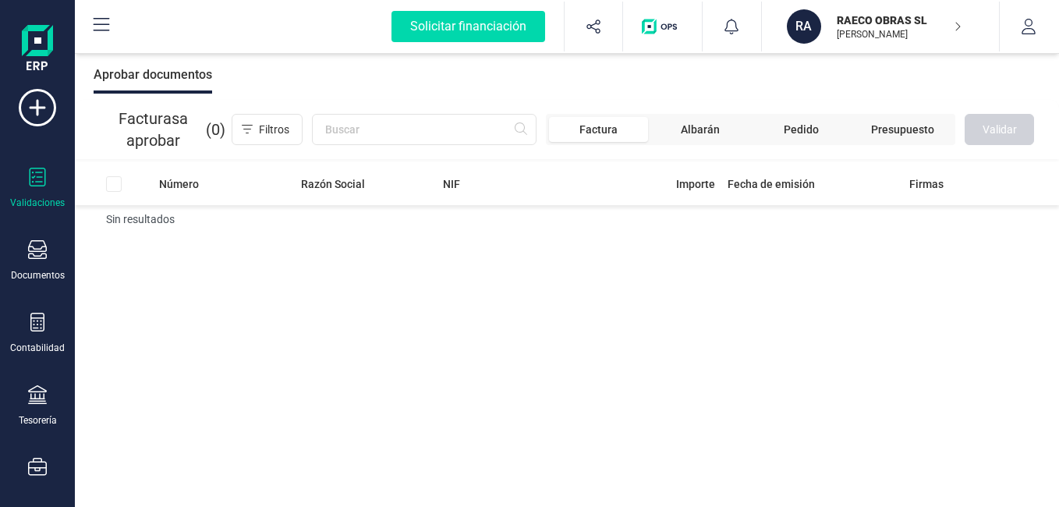
click at [599, 127] on span "Factura" at bounding box center [598, 130] width 38 height 16
click at [769, 123] on span "Pedido" at bounding box center [802, 129] width 98 height 25
click at [728, 127] on span "Albarán" at bounding box center [697, 129] width 99 height 25
click at [886, 122] on span "Presupuesto" at bounding box center [904, 130] width 63 height 16
click at [600, 136] on span "Factura" at bounding box center [621, 129] width 93 height 25
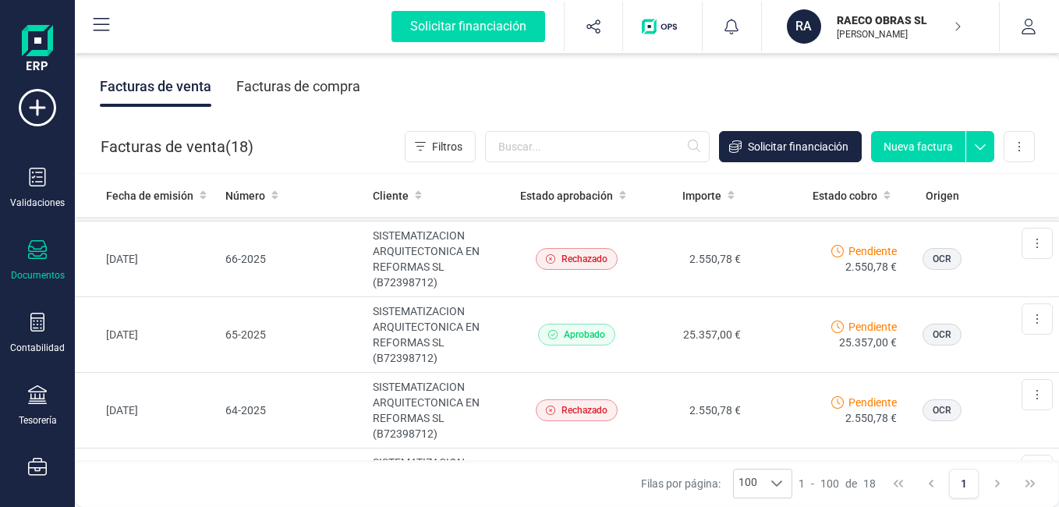
scroll to position [234, 0]
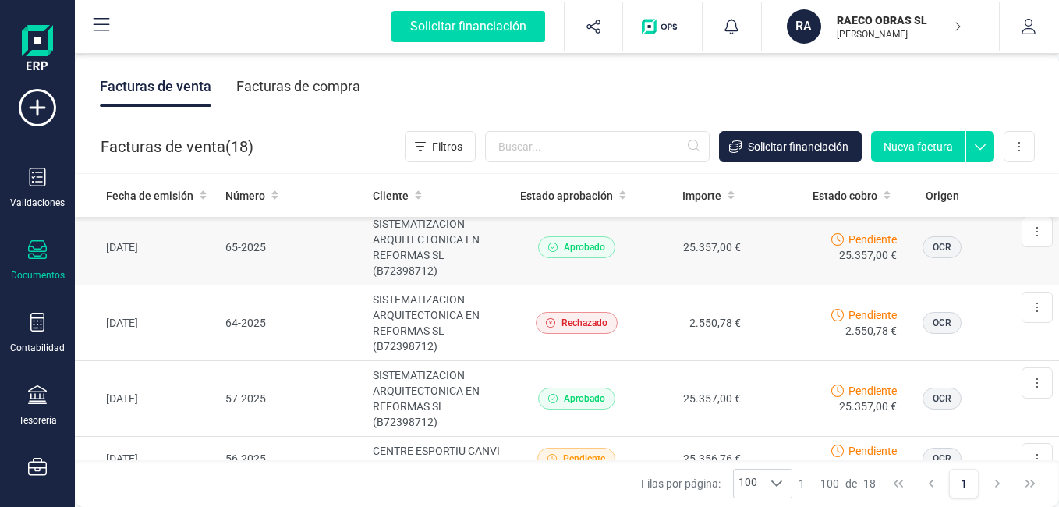
click at [538, 243] on span "Aprobado" at bounding box center [576, 247] width 77 height 22
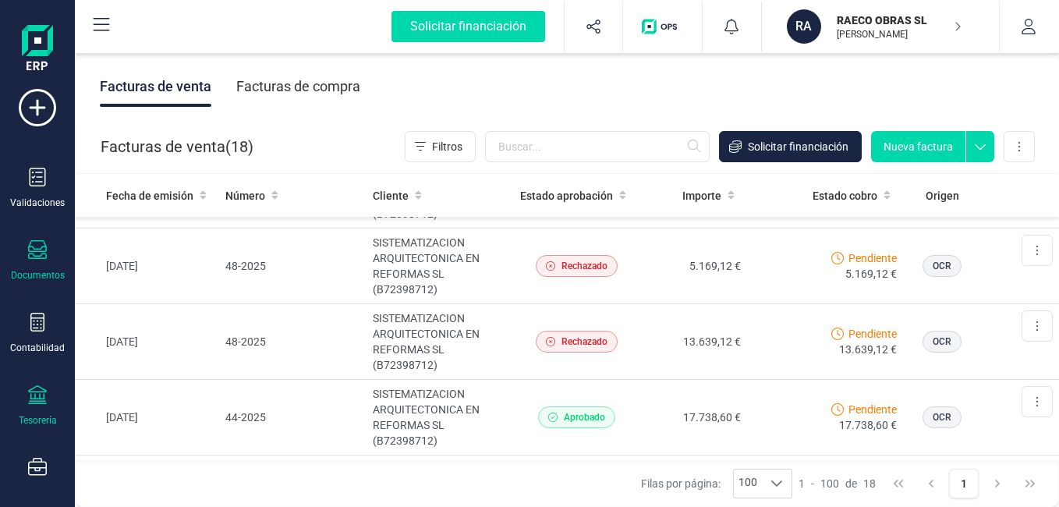
scroll to position [271, 0]
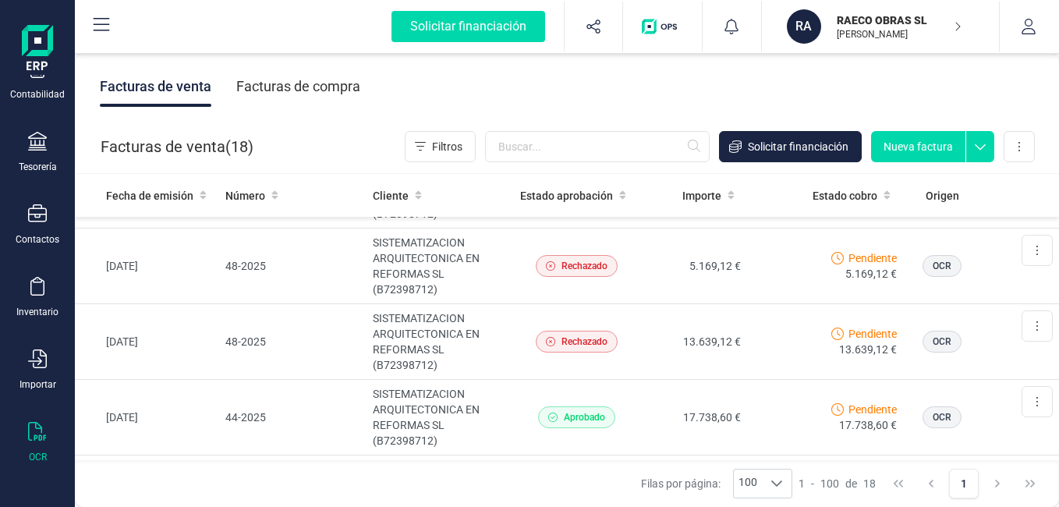
click at [34, 448] on div "OCR" at bounding box center [37, 442] width 62 height 41
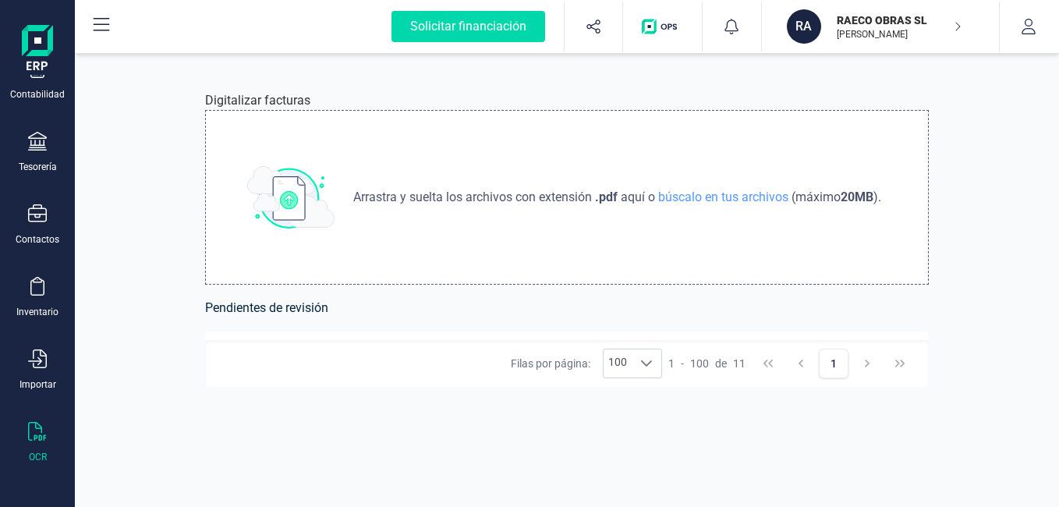
click at [391, 221] on div "Arrastra y suelta los archivos con extensión .pdf aquí o búscalo en tus archivo…" at bounding box center [567, 197] width 724 height 175
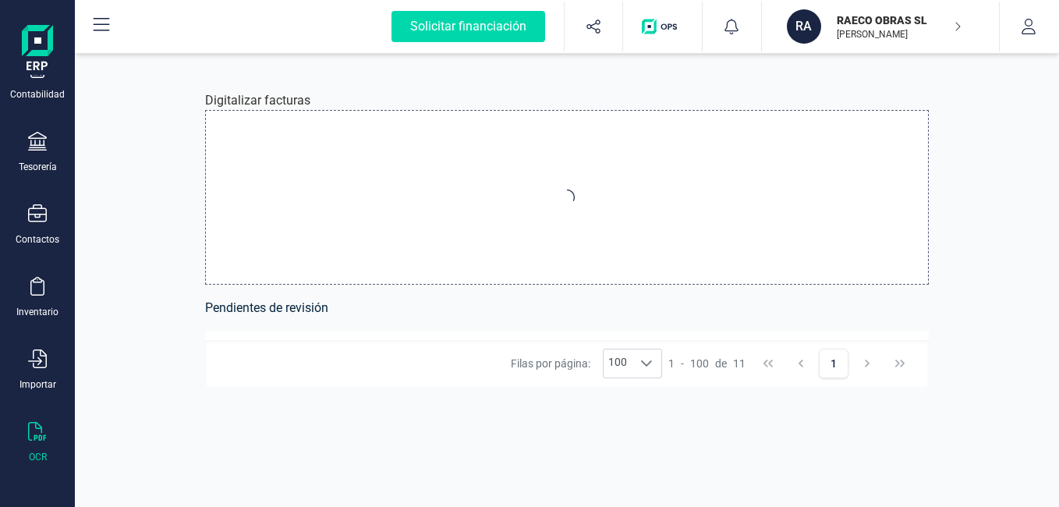
type input "C:\fakepath\FACTURA-76-25-SISTEMT-CATRROJA.pdf"
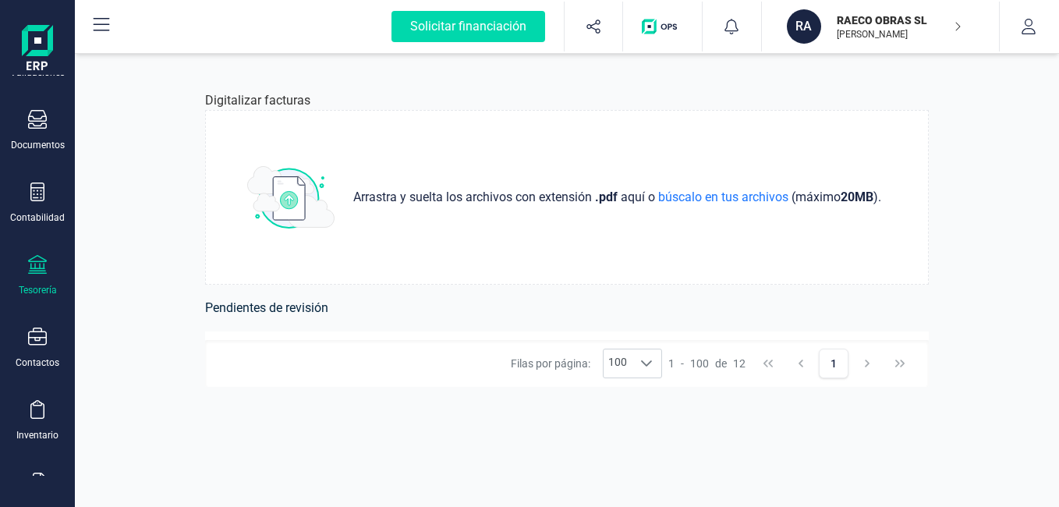
scroll to position [271, 0]
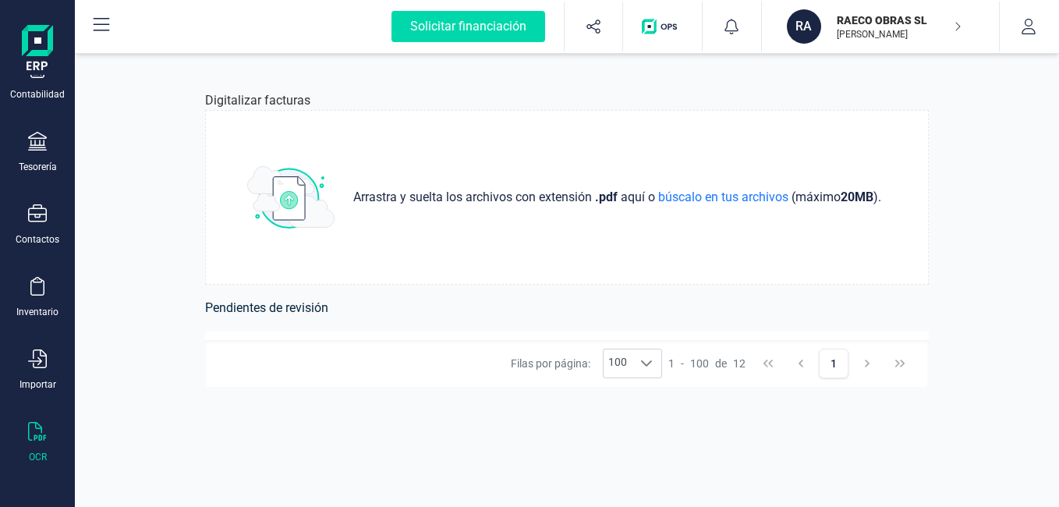
click at [298, 310] on h6 "Pendientes de revisión" at bounding box center [567, 308] width 724 height 22
drag, startPoint x: 272, startPoint y: 310, endPoint x: 189, endPoint y: 311, distance: 83.5
click at [189, 311] on div "Digitalizar facturas Arrastra y suelta los archivos con extensión .pdf aquí o b…" at bounding box center [567, 280] width 799 height 453
drag, startPoint x: 189, startPoint y: 311, endPoint x: 261, endPoint y: 342, distance: 78.7
click at [261, 342] on div "Filas por página: 100 100 100 1 - 100 de 12 1" at bounding box center [567, 363] width 724 height 47
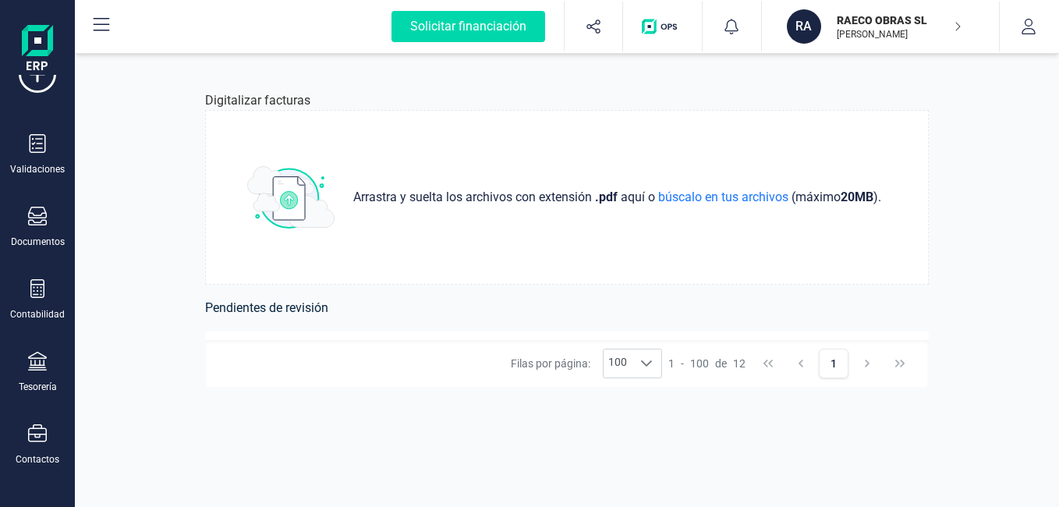
scroll to position [0, 0]
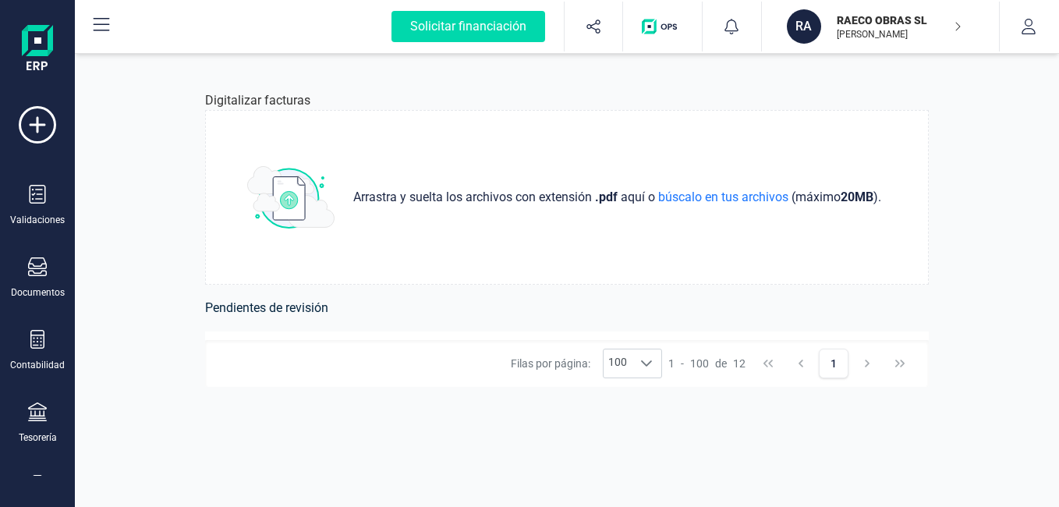
click at [274, 310] on h6 "Pendientes de revisión" at bounding box center [567, 308] width 724 height 22
click at [947, 174] on div "Digitalizar facturas Arrastra y suelta los archivos con extensión .pdf aquí o b…" at bounding box center [567, 280] width 799 height 453
click at [949, 137] on div "Digitalizar facturas Arrastra y suelta los archivos con extensión .pdf aquí o b…" at bounding box center [567, 280] width 799 height 453
click at [909, 409] on div "Digitalizar facturas Arrastra y suelta los archivos con extensión .pdf aquí o b…" at bounding box center [567, 280] width 799 height 453
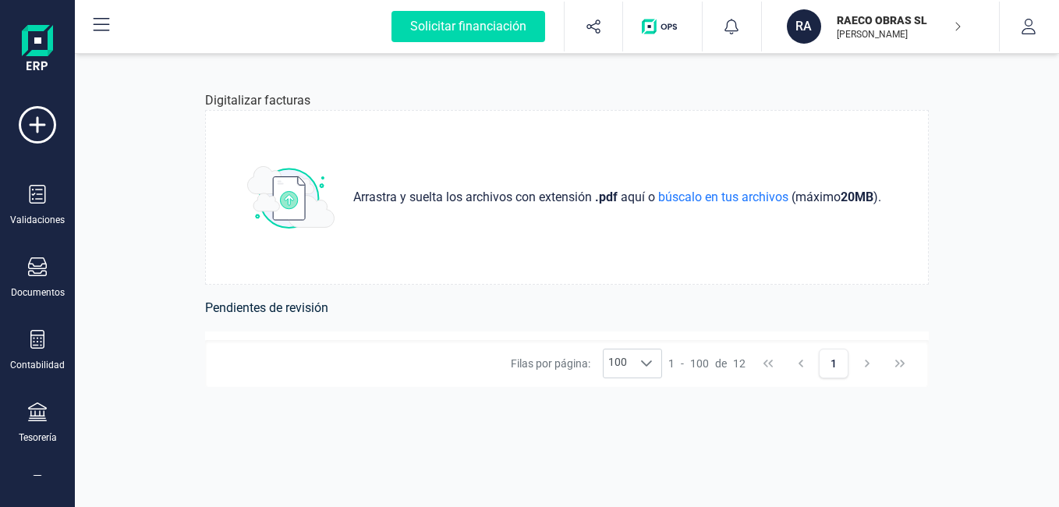
drag, startPoint x: 909, startPoint y: 409, endPoint x: 978, endPoint y: 214, distance: 206.7
click at [978, 214] on div "Digitalizar facturas Arrastra y suelta los archivos con extensión .pdf aquí o b…" at bounding box center [567, 280] width 984 height 453
click at [913, 381] on div "Filas por página: 100 100 100 1 - 100 de 12 1" at bounding box center [567, 363] width 724 height 47
drag, startPoint x: 943, startPoint y: 342, endPoint x: 946, endPoint y: 275, distance: 66.4
click at [946, 275] on div "Digitalizar facturas Arrastra y suelta los archivos con extensión .pdf aquí o b…" at bounding box center [567, 280] width 799 height 453
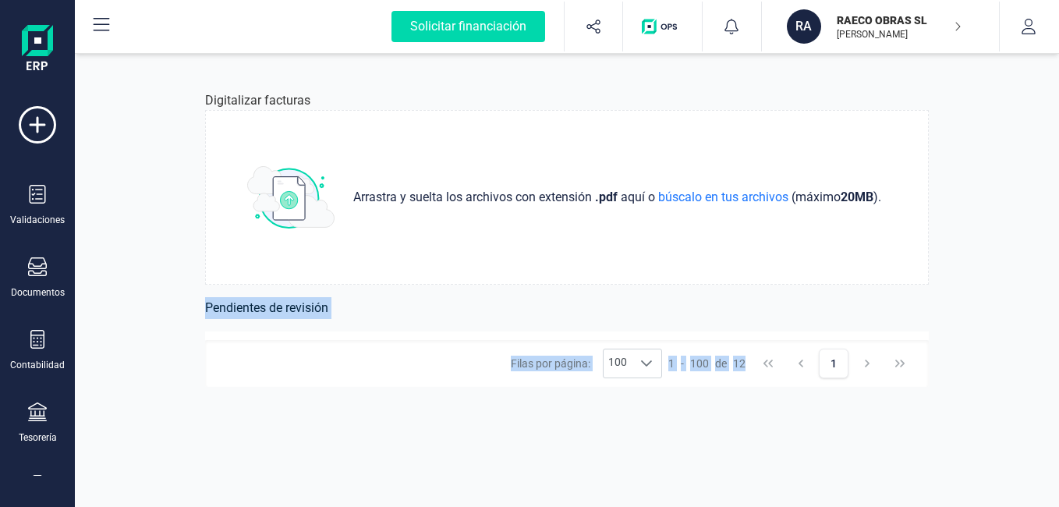
drag, startPoint x: 946, startPoint y: 275, endPoint x: 943, endPoint y: 343, distance: 67.9
click at [943, 343] on div "Digitalizar facturas Arrastra y suelta los archivos con extensión .pdf aquí o b…" at bounding box center [567, 280] width 799 height 453
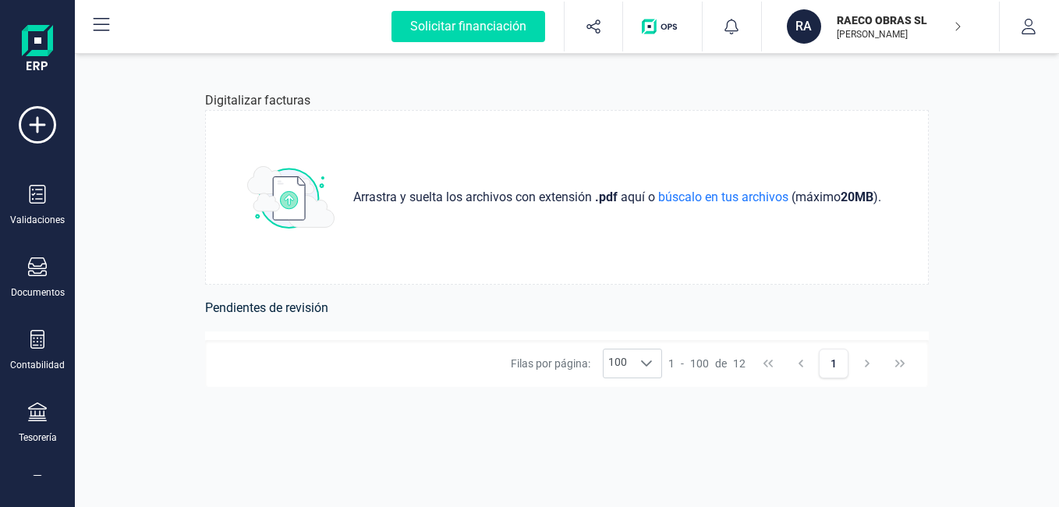
click at [920, 367] on div "Filas por página: 100 100 100 1 - 100 de 12 1" at bounding box center [567, 363] width 724 height 47
click at [919, 363] on div "Filas por página: 100 100 100 1 - 100 de 12 1" at bounding box center [567, 363] width 724 height 47
click at [920, 330] on div "Digitalizar facturas Arrastra y suelta los archivos con extensión .pdf aquí o b…" at bounding box center [567, 280] width 799 height 453
click at [933, 209] on div "Digitalizar facturas Arrastra y suelta los archivos con extensión .pdf aquí o b…" at bounding box center [567, 280] width 799 height 453
click at [956, 142] on div "Digitalizar facturas Arrastra y suelta los archivos con extensión .pdf aquí o b…" at bounding box center [567, 280] width 799 height 453
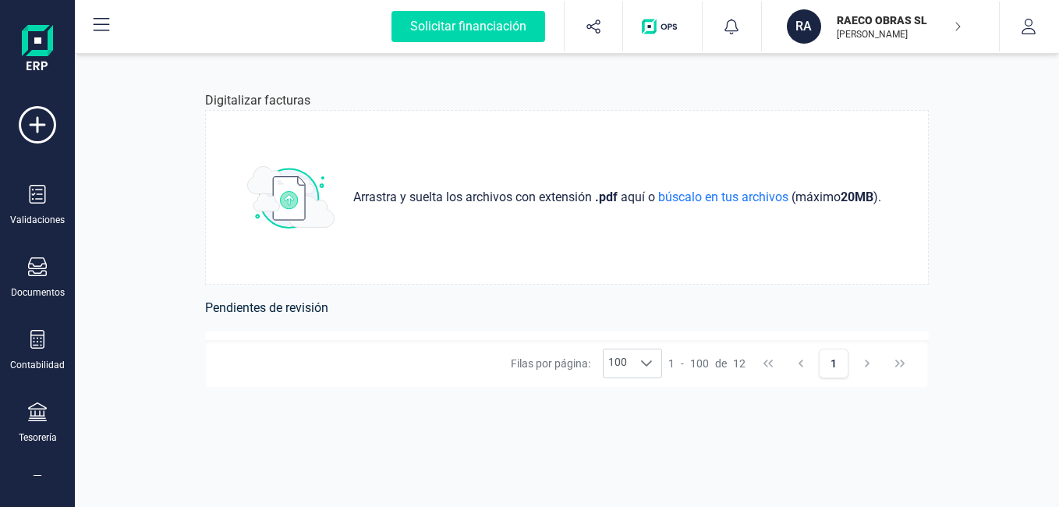
drag, startPoint x: 952, startPoint y: 204, endPoint x: 934, endPoint y: 328, distance: 125.4
click at [934, 328] on div "Digitalizar facturas Arrastra y suelta los archivos con extensión .pdf aquí o b…" at bounding box center [567, 280] width 799 height 453
drag, startPoint x: 934, startPoint y: 328, endPoint x: 976, endPoint y: 226, distance: 110.5
drag, startPoint x: 218, startPoint y: 397, endPoint x: 476, endPoint y: 494, distance: 275.7
click at [476, 494] on div "Digitalizar facturas Arrastra y suelta los archivos con extensión .pdf aquí o b…" at bounding box center [567, 280] width 799 height 453
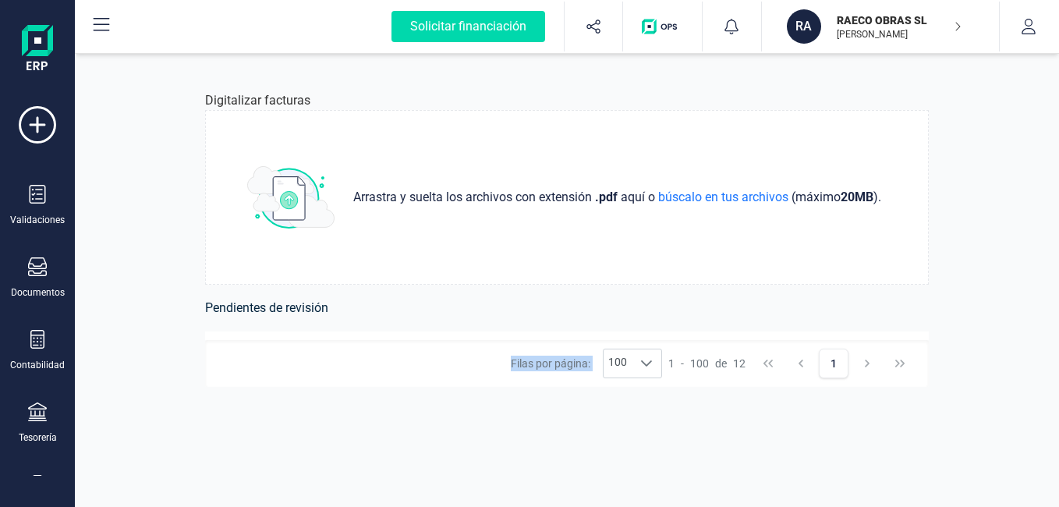
drag, startPoint x: 476, startPoint y: 494, endPoint x: 775, endPoint y: 449, distance: 302.8
click at [760, 455] on div "Digitalizar facturas Arrastra y suelta los archivos con extensión .pdf aquí o b…" at bounding box center [567, 280] width 799 height 453
click at [1040, 351] on div "Digitalizar facturas Arrastra y suelta los archivos con extensión .pdf aquí o b…" at bounding box center [567, 280] width 984 height 453
click at [979, 345] on div "Digitalizar facturas Arrastra y suelta los archivos con extensión .pdf aquí o b…" at bounding box center [567, 280] width 984 height 453
drag, startPoint x: 972, startPoint y: 119, endPoint x: 949, endPoint y: 420, distance: 301.9
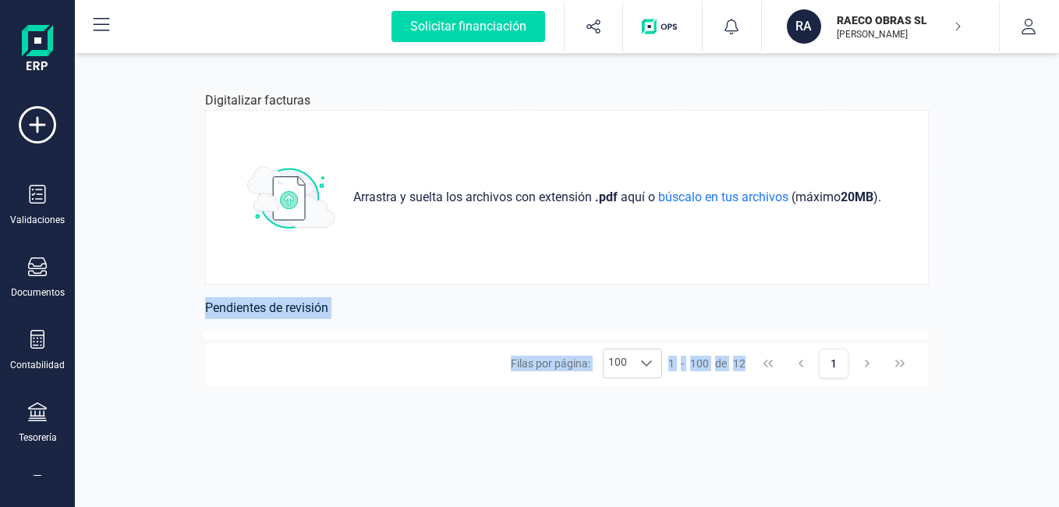
click at [949, 420] on div "Digitalizar facturas Arrastra y suelta los archivos con extensión .pdf aquí o b…" at bounding box center [567, 280] width 984 height 453
drag, startPoint x: 949, startPoint y: 420, endPoint x: 936, endPoint y: 346, distance: 75.3
click at [936, 346] on div "Digitalizar facturas Arrastra y suelta los archivos con extensión .pdf aquí o b…" at bounding box center [567, 280] width 799 height 453
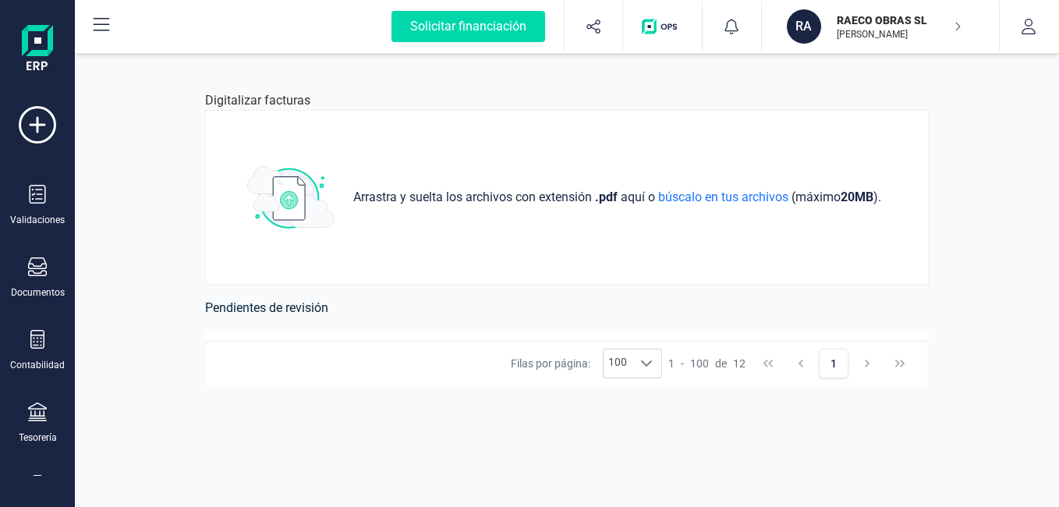
click at [934, 356] on div "Digitalizar facturas Arrastra y suelta los archivos con extensión .pdf aquí o b…" at bounding box center [567, 280] width 799 height 453
click at [932, 356] on div "Digitalizar facturas Arrastra y suelta los archivos con extensión .pdf aquí o b…" at bounding box center [567, 280] width 799 height 453
drag, startPoint x: 932, startPoint y: 356, endPoint x: 895, endPoint y: 343, distance: 39.7
click at [896, 346] on div "Filas por página: 100 100 100 1 - 100 de 12 1" at bounding box center [567, 363] width 724 height 47
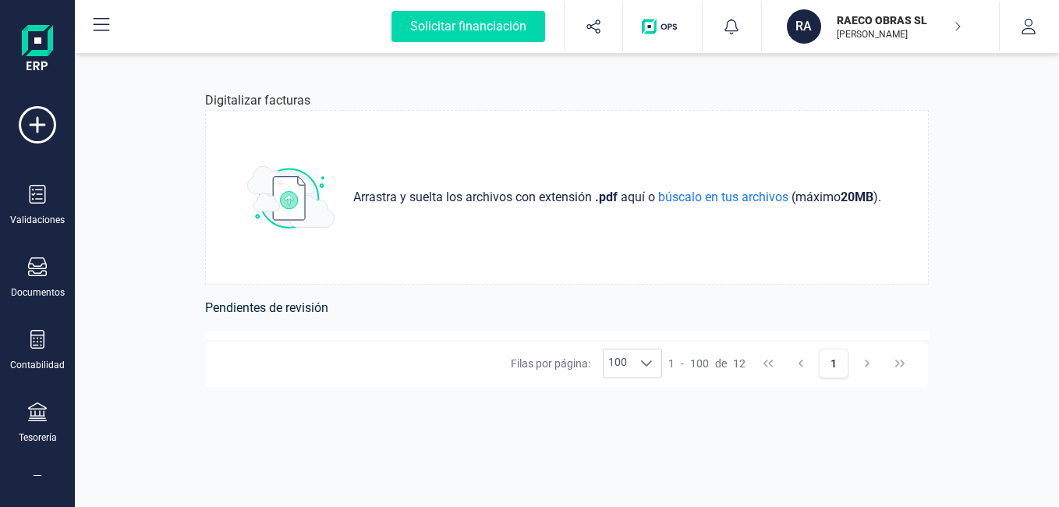
scroll to position [187, 0]
drag, startPoint x: 924, startPoint y: 228, endPoint x: 923, endPoint y: 211, distance: 16.4
click at [923, 211] on div "Arrastra y suelta los archivos con extensión .pdf aquí o búscalo en tus archivo…" at bounding box center [567, 197] width 724 height 175
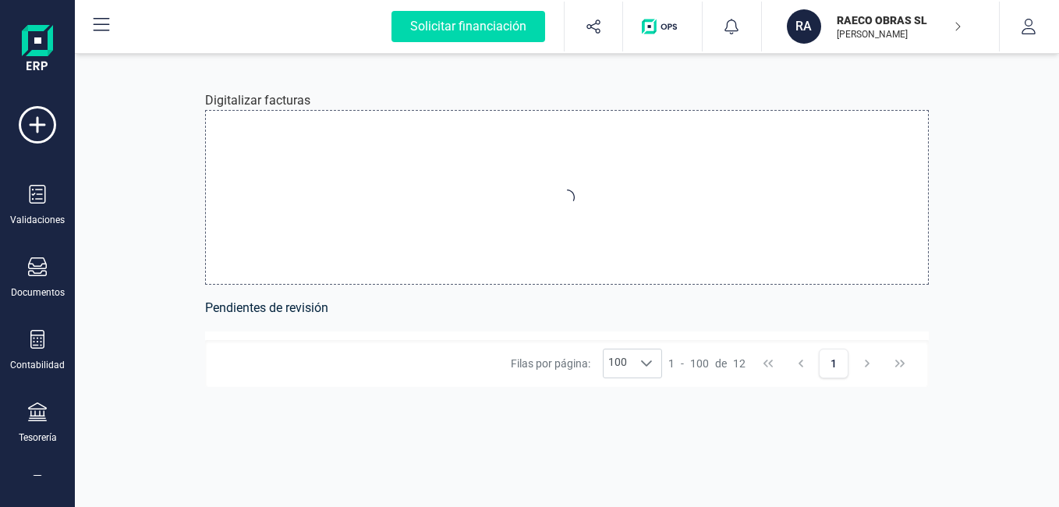
type input "C:\fakepath\FACTURA-76-25-SISTEMT-CATRROJA.pdf"
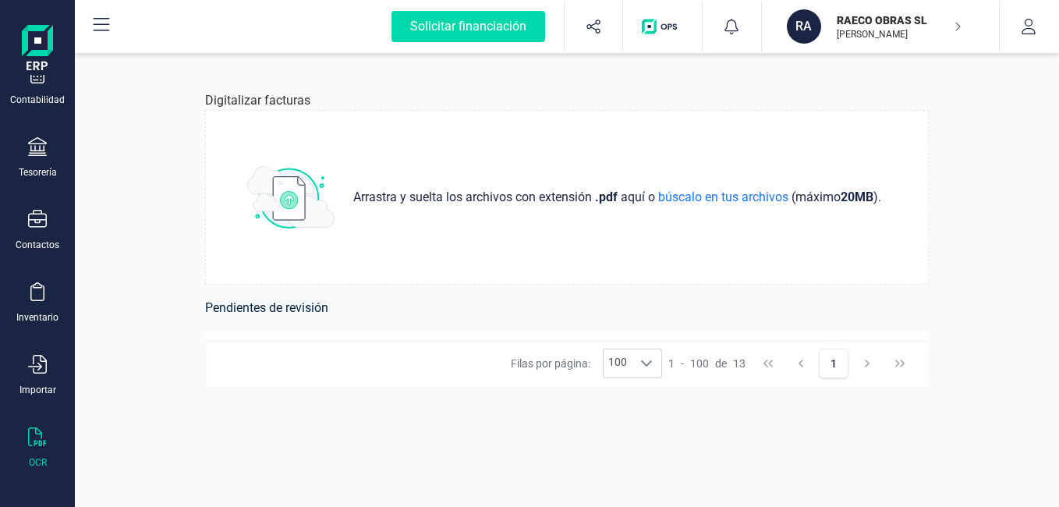
scroll to position [271, 0]
click at [1020, 346] on div "Digitalizar facturas Arrastra y suelta los archivos con extensión .pdf aquí o b…" at bounding box center [567, 280] width 984 height 453
click at [697, 471] on div "Digitalizar facturas Arrastra y suelta los archivos con extensión .pdf aquí o b…" at bounding box center [567, 280] width 799 height 453
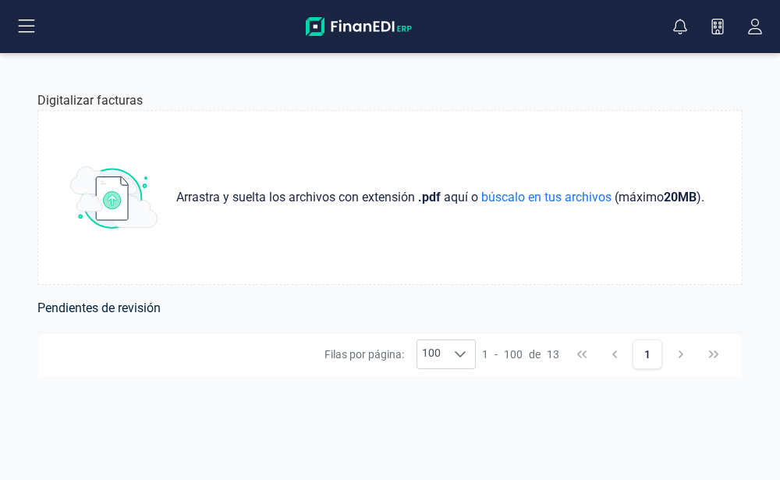
click at [370, 362] on div "Filas por página: 100 100 100" at bounding box center [399, 354] width 151 height 30
